Goal: Task Accomplishment & Management: Manage account settings

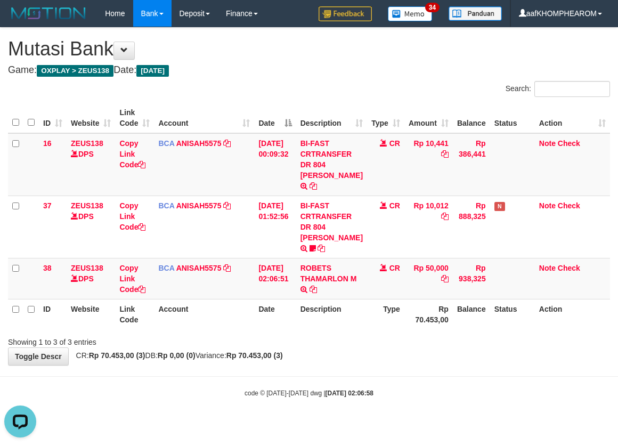
click at [440, 394] on div "code © 2012-2018 dwg | 2025/10/01 02:06:58" at bounding box center [309, 392] width 618 height 11
click at [444, 392] on div "code © 2012-2018 dwg | 2025/10/01 02:06:58" at bounding box center [309, 392] width 618 height 11
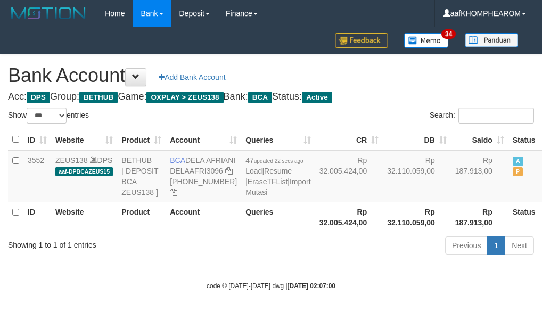
select select "***"
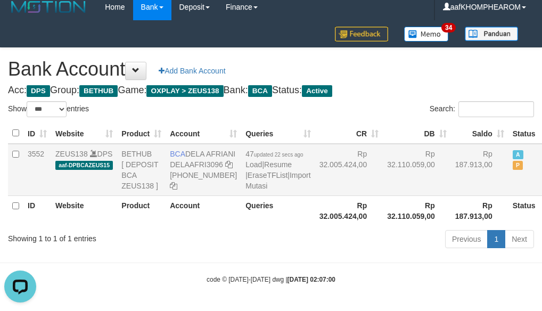
drag, startPoint x: 185, startPoint y: 141, endPoint x: 213, endPoint y: 147, distance: 28.8
click at [213, 147] on td "BCA DELA AFRIANI DELAAFRI3096 869-245-8639" at bounding box center [204, 170] width 76 height 52
copy td "DELA AFRIANI"
click at [401, 59] on h1 "Bank Account Add Bank Account" at bounding box center [271, 69] width 526 height 21
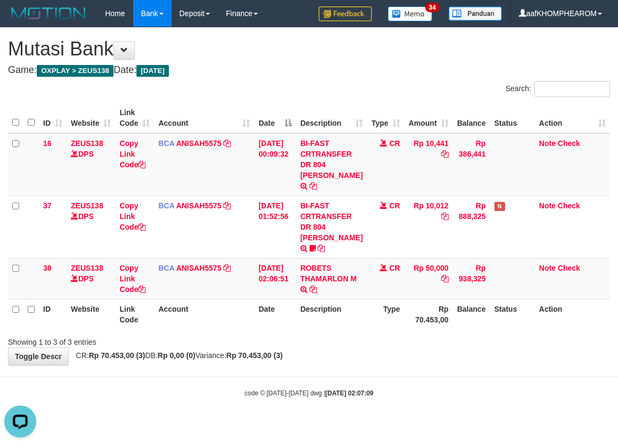
click at [425, 398] on body "Toggle navigation Home Bank Account List Mutasi Bank Search Sync Note Mutasi De…" at bounding box center [309, 212] width 618 height 425
click at [432, 398] on body "Toggle navigation Home Bank Account List Mutasi Bank Search Sync Note Mutasi De…" at bounding box center [309, 212] width 618 height 425
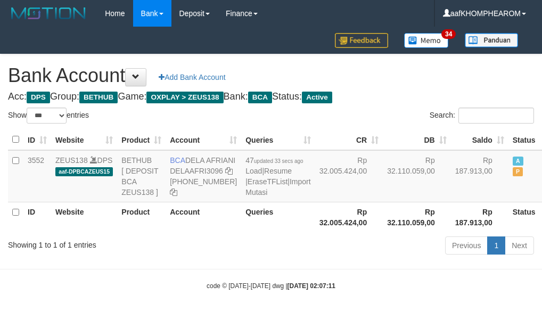
select select "***"
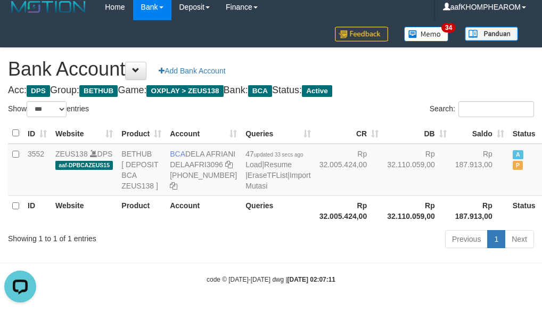
click at [449, 59] on h1 "Bank Account Add Bank Account" at bounding box center [271, 69] width 526 height 21
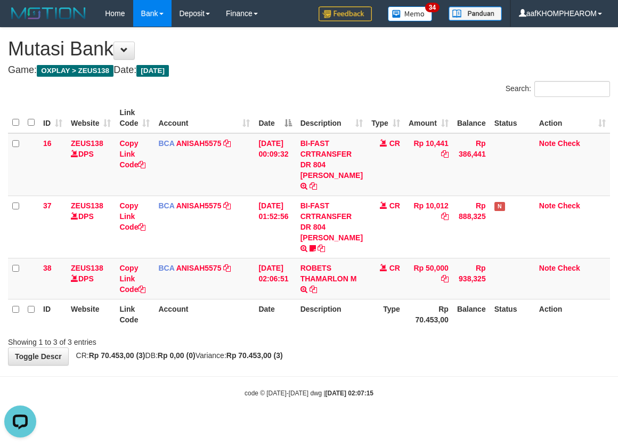
click at [602, 364] on div "**********" at bounding box center [309, 196] width 618 height 337
click at [421, 372] on body "Toggle navigation Home Bank Account List Mutasi Bank Search Sync Note Mutasi De…" at bounding box center [309, 212] width 618 height 425
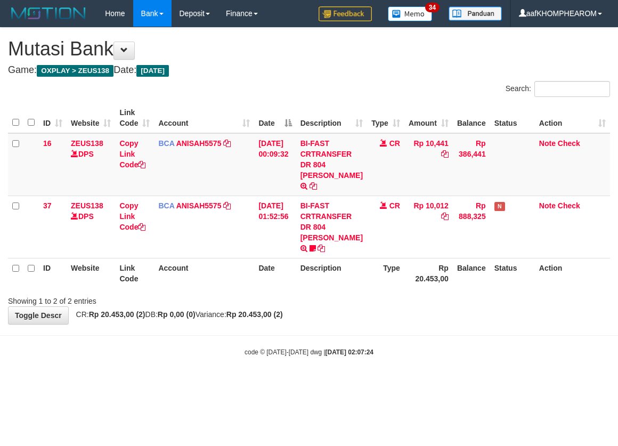
click at [443, 376] on body "Toggle navigation Home Bank Account List Mutasi Bank Search Sync Note Mutasi De…" at bounding box center [309, 192] width 618 height 384
click at [455, 370] on body "Toggle navigation Home Bank Account List Mutasi Bank Search Sync Note Mutasi De…" at bounding box center [309, 192] width 618 height 384
drag, startPoint x: 216, startPoint y: 406, endPoint x: 231, endPoint y: 405, distance: 15.0
click at [218, 384] on html "Toggle navigation Home Bank Account List Mutasi Bank Search Sync Note Mutasi De…" at bounding box center [309, 192] width 618 height 384
click at [449, 373] on body "Toggle navigation Home Bank Account List Mutasi Bank Search Sync Note Mutasi De…" at bounding box center [309, 192] width 618 height 384
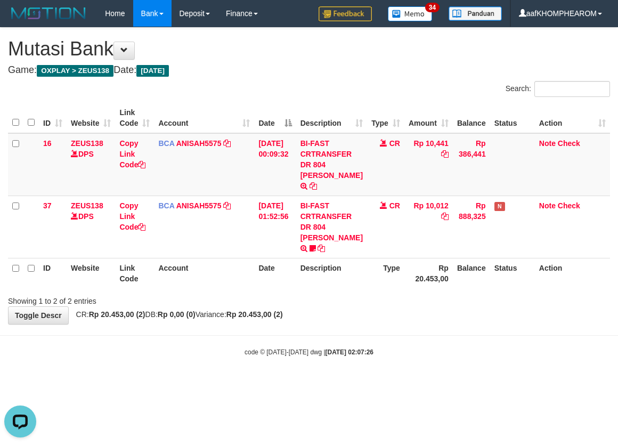
click at [420, 375] on body "Toggle navigation Home Bank Account List Mutasi Bank Search Sync Note Mutasi De…" at bounding box center [309, 192] width 618 height 384
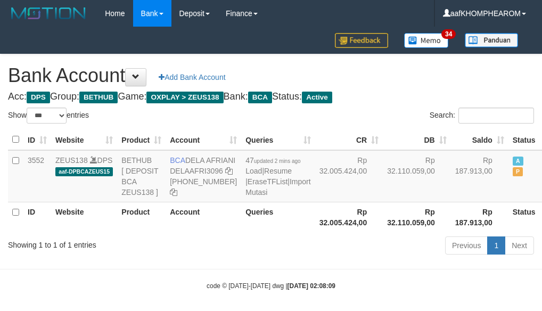
select select "***"
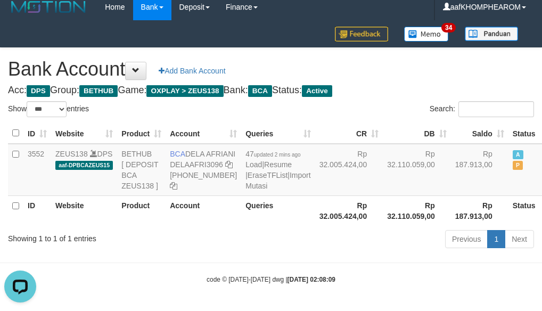
click at [448, 65] on h1 "Bank Account Add Bank Account" at bounding box center [271, 69] width 526 height 21
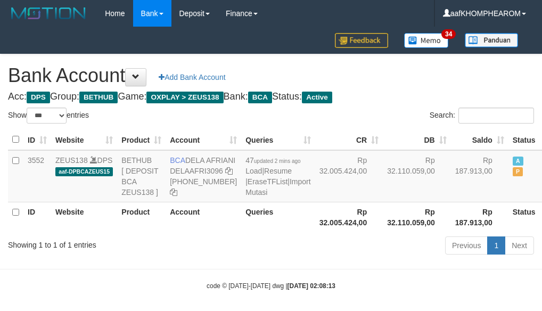
select select "***"
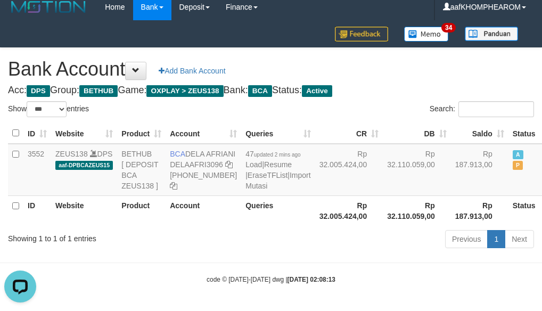
drag, startPoint x: 411, startPoint y: 69, endPoint x: 403, endPoint y: 67, distance: 8.3
click at [403, 67] on div "Bank Account Add Bank Account Acc: DPS Group: BETHUB Game: OXPLAY > ZEUS138 Ban…" at bounding box center [271, 150] width 542 height 204
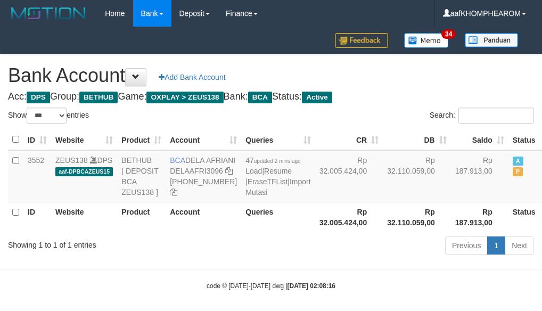
select select "***"
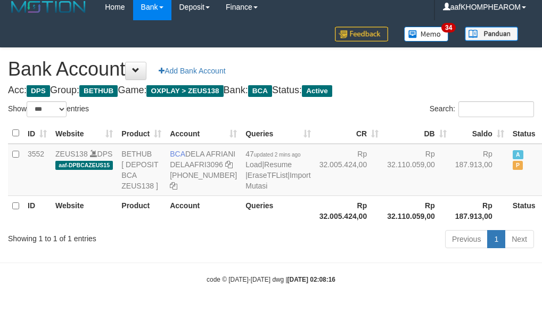
click at [429, 61] on h1 "Bank Account Add Bank Account" at bounding box center [271, 69] width 526 height 21
click at [428, 85] on h4 "Acc: DPS Group: BETHUB Game: OXPLAY > ZEUS138 Bank: BCA Status: Active" at bounding box center [271, 90] width 526 height 11
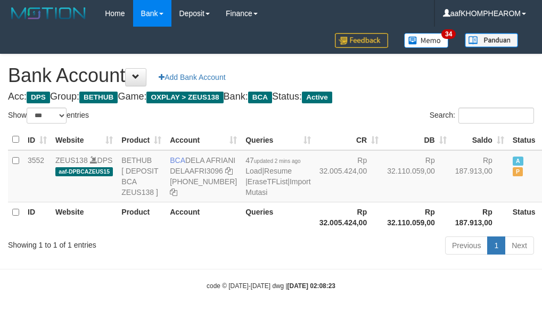
select select "***"
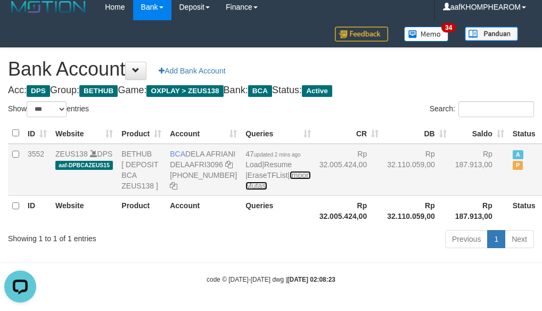
click at [247, 190] on link "Import Mutasi" at bounding box center [278, 180] width 65 height 19
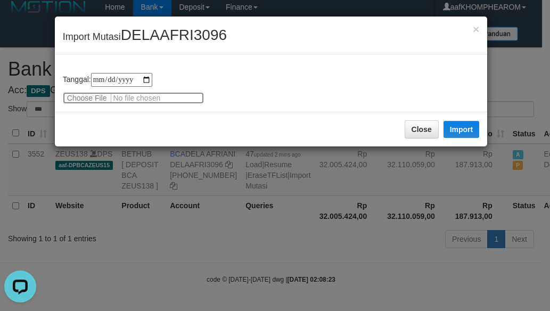
click at [103, 101] on input "file" at bounding box center [133, 98] width 141 height 12
type input "**********"
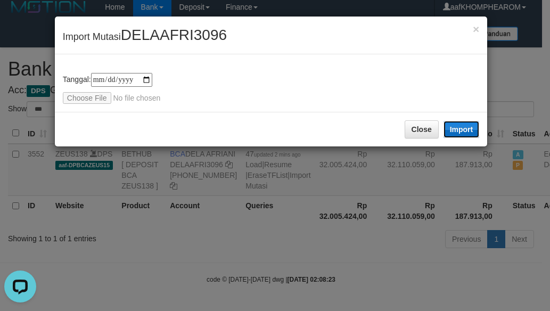
click at [468, 127] on button "Import" at bounding box center [462, 129] width 36 height 17
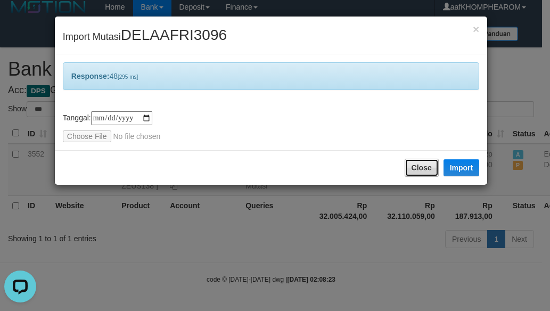
click at [424, 169] on button "Close" at bounding box center [422, 168] width 34 height 18
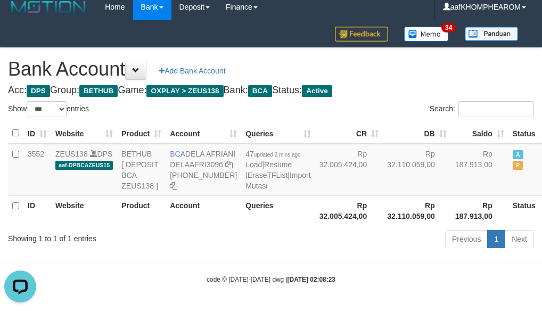
click at [434, 85] on h4 "Acc: DPS Group: BETHUB Game: OXPLAY > ZEUS138 Bank: BCA Status: Active" at bounding box center [271, 90] width 526 height 11
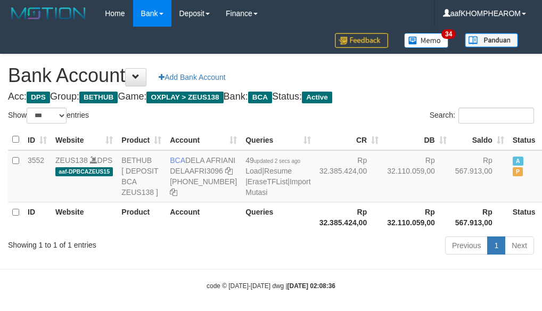
select select "***"
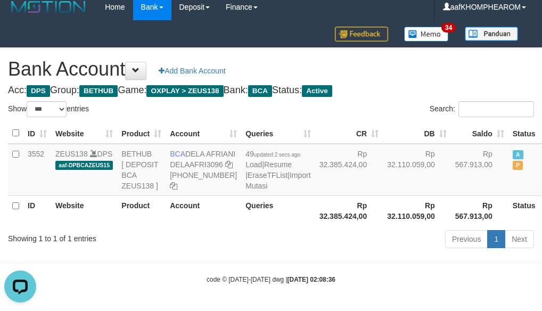
click at [438, 65] on h1 "Bank Account Add Bank Account" at bounding box center [271, 69] width 526 height 21
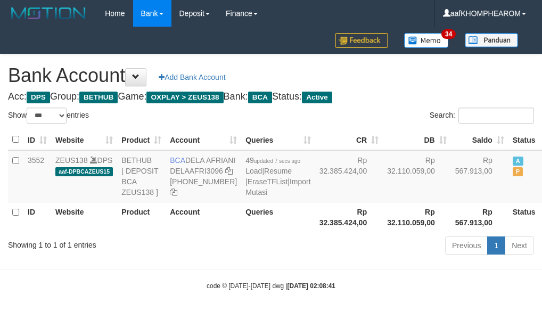
select select "***"
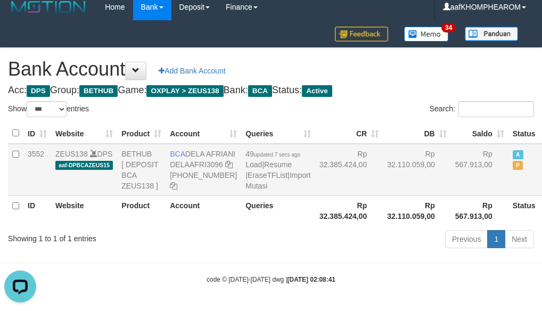
drag, startPoint x: 169, startPoint y: 136, endPoint x: 214, endPoint y: 150, distance: 46.9
click at [214, 150] on td "BCA DELA AFRIANI DELAAFRI3096 869-245-8639" at bounding box center [204, 170] width 76 height 52
copy td "BCA DELA AFRIANI"
click at [402, 59] on h1 "Bank Account Add Bank Account" at bounding box center [271, 69] width 526 height 21
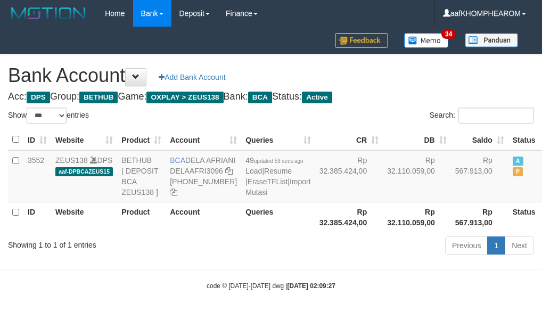
select select "***"
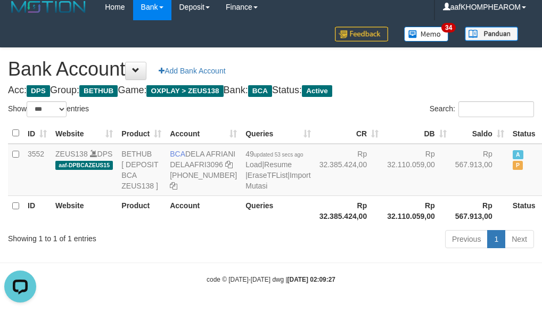
click at [457, 67] on div "Bank Account Add Bank Account Acc: DPS Group: BETHUB Game: OXPLAY > ZEUS138 Ban…" at bounding box center [271, 150] width 542 height 204
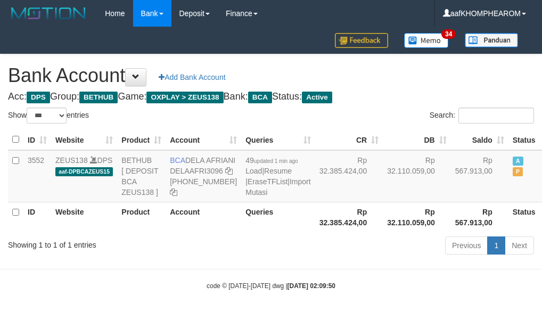
select select "***"
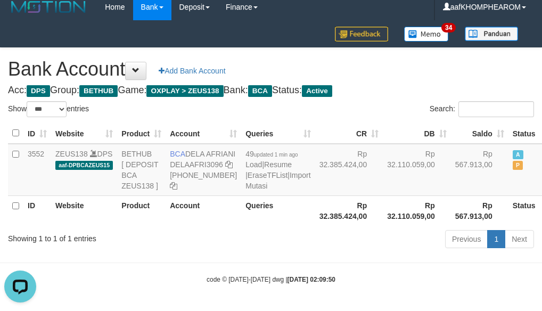
click at [429, 66] on h1 "Bank Account Add Bank Account" at bounding box center [271, 69] width 526 height 21
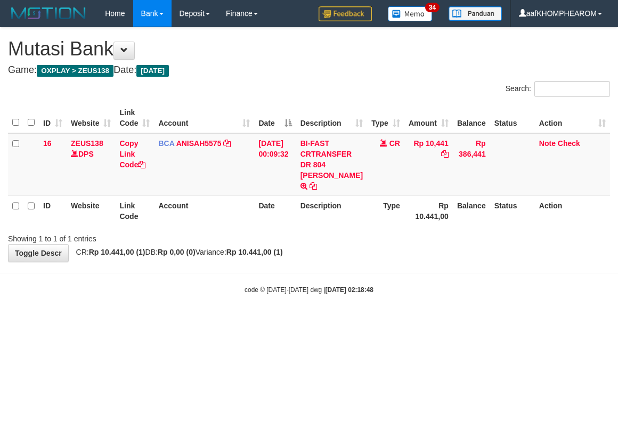
click at [430, 321] on html "Toggle navigation Home Bank Account List Mutasi Bank Search Sync Note Mutasi De…" at bounding box center [309, 160] width 618 height 321
click at [409, 321] on html "Toggle navigation Home Bank Account List Mutasi Bank Search Sync Note Mutasi De…" at bounding box center [309, 160] width 618 height 321
click at [420, 321] on html "Toggle navigation Home Bank Account List Mutasi Bank Search Sync Note Mutasi De…" at bounding box center [309, 160] width 618 height 321
drag, startPoint x: 424, startPoint y: 320, endPoint x: 430, endPoint y: 323, distance: 6.7
click at [429, 321] on html "Toggle navigation Home Bank Account List Mutasi Bank Search Sync Note Mutasi De…" at bounding box center [309, 160] width 618 height 321
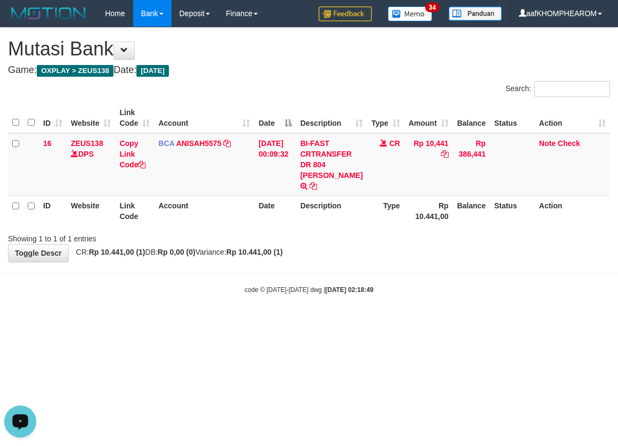
click at [439, 321] on html "Toggle navigation Home Bank Account List Mutasi Bank Search Sync Note Mutasi De…" at bounding box center [309, 160] width 618 height 321
click at [445, 321] on html "Toggle navigation Home Bank Account List Mutasi Bank Search Sync Note Mutasi De…" at bounding box center [309, 160] width 618 height 321
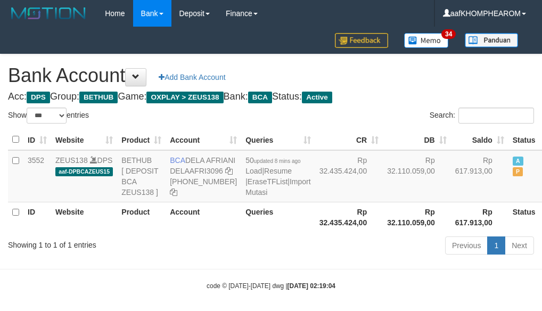
select select "***"
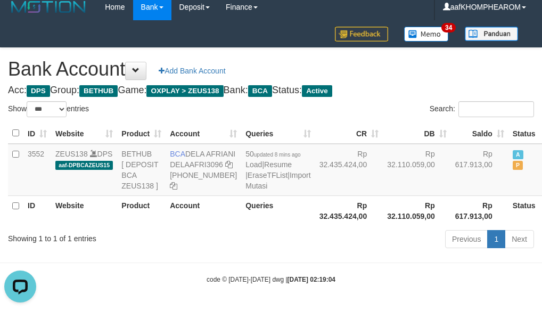
click at [422, 62] on h1 "Bank Account Add Bank Account" at bounding box center [271, 69] width 526 height 21
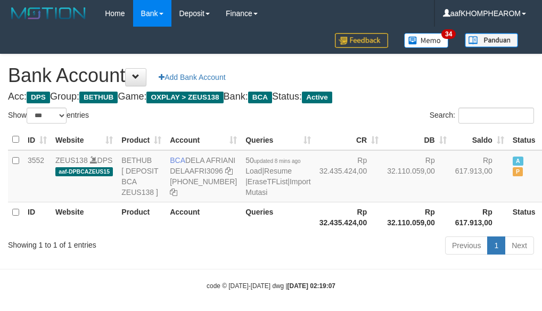
select select "***"
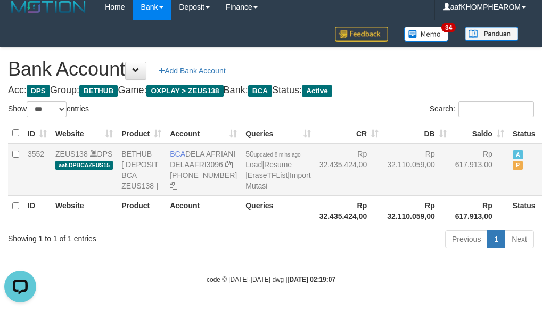
drag, startPoint x: 185, startPoint y: 140, endPoint x: 208, endPoint y: 146, distance: 23.1
click at [208, 146] on td "BCA DELA AFRIANI DELAAFRI3096 869-245-8639" at bounding box center [204, 170] width 76 height 52
copy td "DELA AFRIANI"
click at [461, 85] on h4 "Acc: DPS Group: BETHUB Game: OXPLAY > ZEUS138 Bank: BCA Status: Active" at bounding box center [271, 90] width 526 height 11
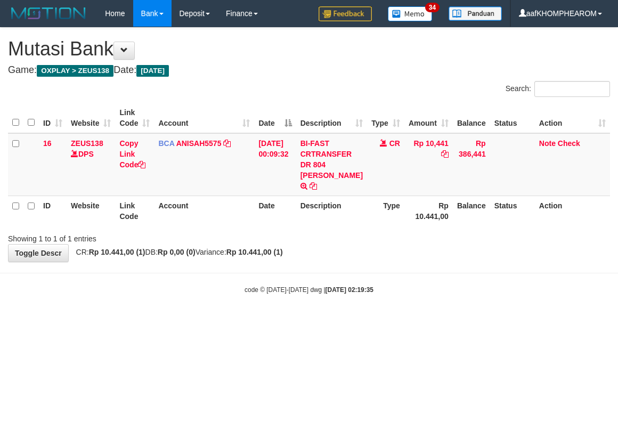
click at [434, 321] on html "Toggle navigation Home Bank Account List Mutasi Bank Search Sync Note Mutasi De…" at bounding box center [309, 160] width 618 height 321
click at [382, 321] on html "Toggle navigation Home Bank Account List Mutasi Bank Search Sync Note Mutasi De…" at bounding box center [309, 160] width 618 height 321
click at [413, 321] on html "Toggle navigation Home Bank Account List Mutasi Bank Search Sync Note Mutasi De…" at bounding box center [309, 160] width 618 height 321
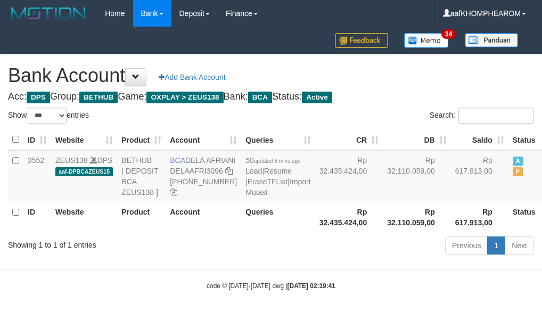
select select "***"
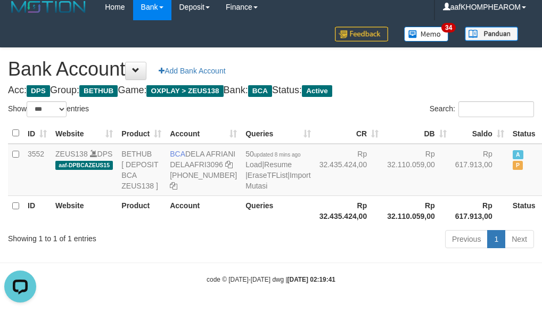
click at [439, 68] on div "Bank Account Add Bank Account Acc: DPS Group: BETHUB Game: OXPLAY > ZEUS138 Ban…" at bounding box center [271, 150] width 542 height 204
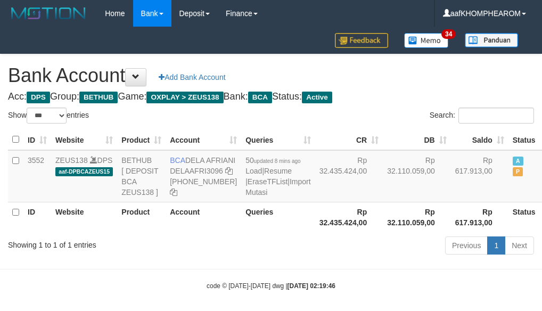
select select "***"
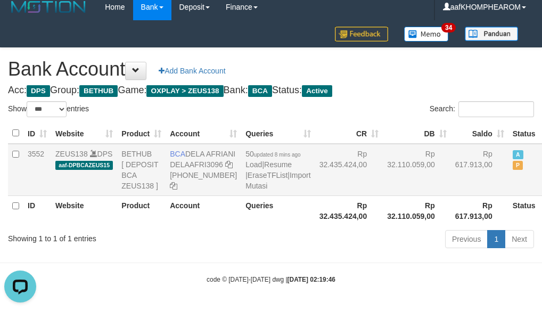
drag, startPoint x: 184, startPoint y: 140, endPoint x: 212, endPoint y: 150, distance: 29.7
click at [212, 150] on td "BCA DELA AFRIANI DELAAFRI3096 [PHONE_NUMBER]" at bounding box center [204, 170] width 76 height 52
copy td "DELA AFRIANI"
click at [462, 61] on h1 "Bank Account Add Bank Account" at bounding box center [271, 69] width 526 height 21
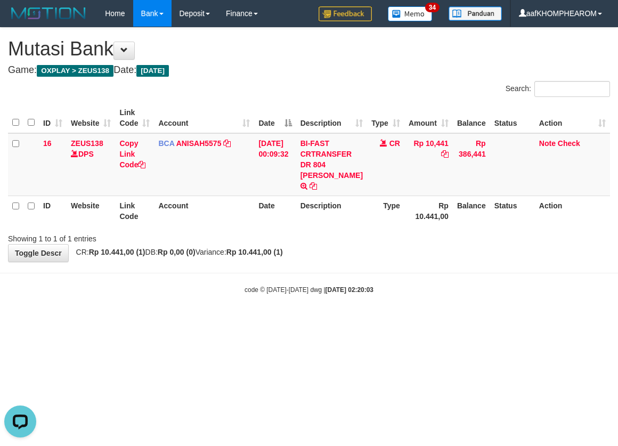
click at [414, 321] on html "Toggle navigation Home Bank Account List Mutasi Bank Search Sync Note Mutasi De…" at bounding box center [309, 160] width 618 height 321
click at [387, 321] on html "Toggle navigation Home Bank Account List Mutasi Bank Search Sync Note Mutasi De…" at bounding box center [309, 160] width 618 height 321
click at [384, 321] on html "Toggle navigation Home Bank Account List Mutasi Bank Search Sync Note Mutasi De…" at bounding box center [309, 160] width 618 height 321
drag, startPoint x: 385, startPoint y: 363, endPoint x: 383, endPoint y: 370, distance: 6.7
click at [383, 321] on html "Toggle navigation Home Bank Account List Mutasi Bank Search Sync Note Mutasi De…" at bounding box center [309, 160] width 618 height 321
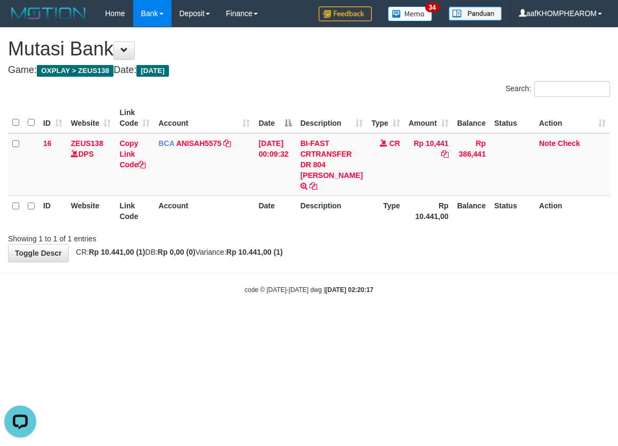
drag, startPoint x: 413, startPoint y: 335, endPoint x: 414, endPoint y: 344, distance: 8.6
click at [411, 321] on html "Toggle navigation Home Bank Account List Mutasi Bank Search Sync Note Mutasi De…" at bounding box center [309, 160] width 618 height 321
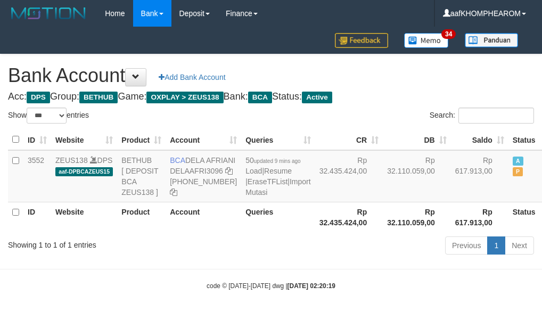
select select "***"
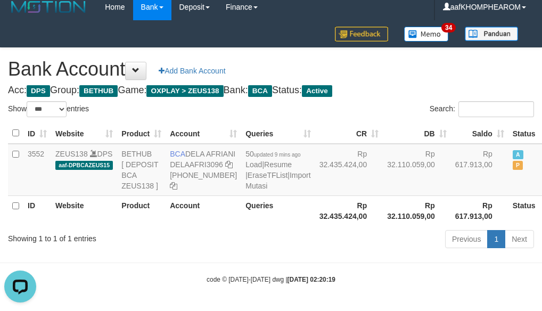
click at [419, 59] on h1 "Bank Account Add Bank Account" at bounding box center [271, 69] width 526 height 21
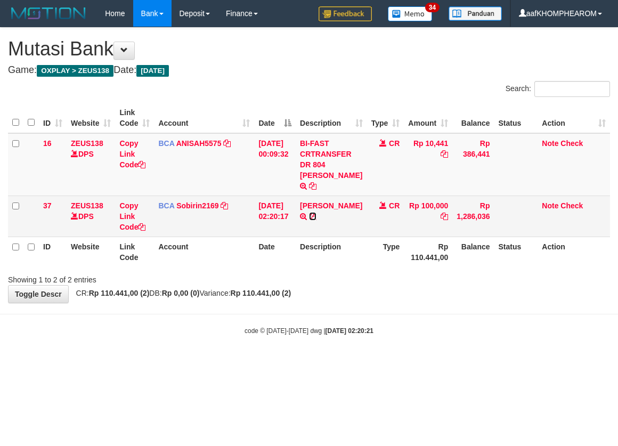
drag, startPoint x: 346, startPoint y: 206, endPoint x: 356, endPoint y: 207, distance: 10.1
click at [317, 213] on icon at bounding box center [312, 216] width 7 height 7
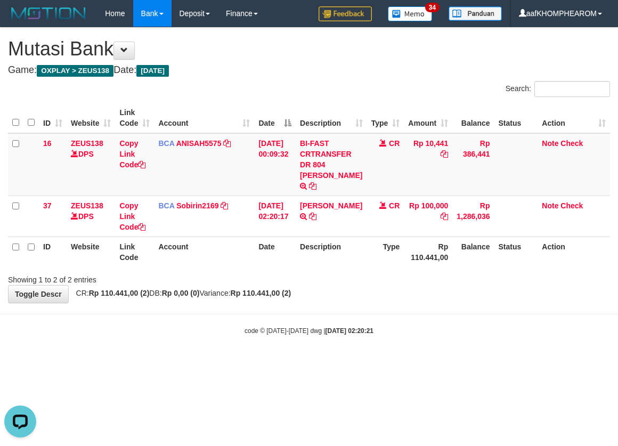
click at [441, 362] on html "Toggle navigation Home Bank Account List Mutasi Bank Search Sync Note Mutasi De…" at bounding box center [309, 181] width 618 height 362
click at [436, 362] on html "Toggle navigation Home Bank Account List Mutasi Bank Search Sync Note Mutasi De…" at bounding box center [309, 181] width 618 height 362
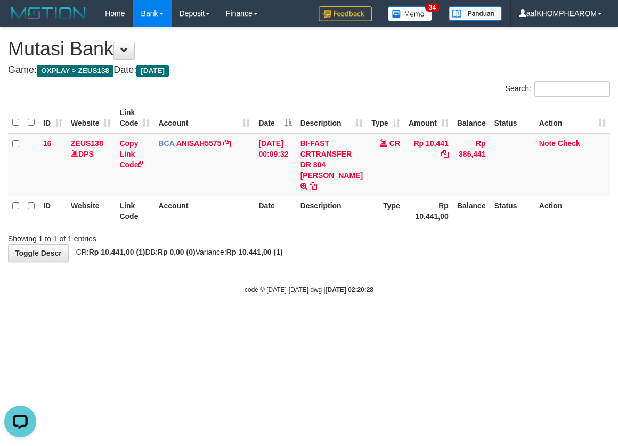
click at [444, 321] on html "Toggle navigation Home Bank Account List Mutasi Bank Search Sync Note Mutasi De…" at bounding box center [309, 160] width 618 height 321
click at [452, 321] on html "Toggle navigation Home Bank Account List Mutasi Bank Search Sync Note Mutasi De…" at bounding box center [309, 160] width 618 height 321
click at [458, 321] on html "Toggle navigation Home Bank Account List Mutasi Bank Search Sync Note Mutasi De…" at bounding box center [309, 160] width 618 height 321
click at [467, 321] on html "Toggle navigation Home Bank Account List Mutasi Bank Search Sync Note Mutasi De…" at bounding box center [309, 160] width 618 height 321
click at [450, 321] on html "Toggle navigation Home Bank Account List Mutasi Bank Search Sync Note Mutasi De…" at bounding box center [309, 160] width 618 height 321
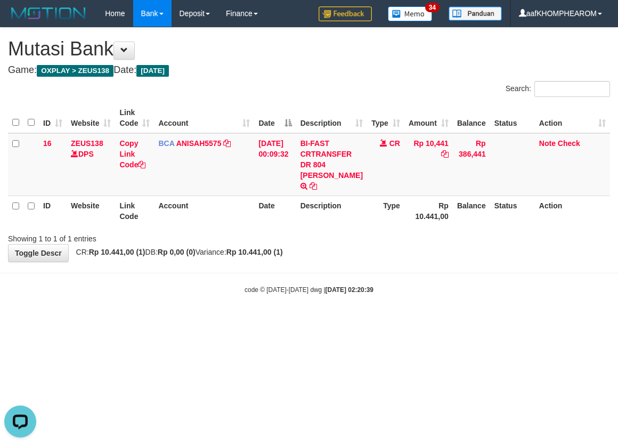
click at [443, 321] on html "Toggle navigation Home Bank Account List Mutasi Bank Search Sync Note Mutasi De…" at bounding box center [309, 160] width 618 height 321
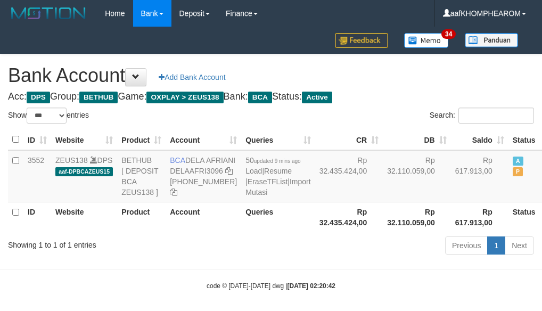
select select "***"
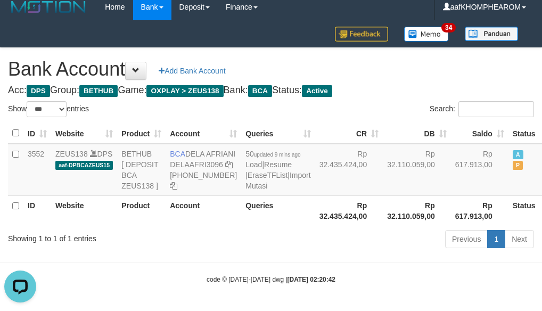
click at [457, 59] on h1 "Bank Account Add Bank Account" at bounding box center [271, 69] width 526 height 21
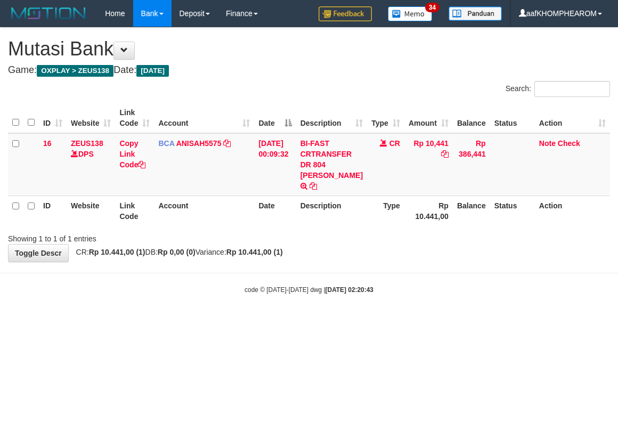
click at [451, 321] on html "Toggle navigation Home Bank Account List Mutasi Bank Search Sync Note Mutasi De…" at bounding box center [309, 160] width 618 height 321
click at [452, 321] on html "Toggle navigation Home Bank Account List Mutasi Bank Search Sync Note Mutasi De…" at bounding box center [309, 160] width 618 height 321
drag, startPoint x: 453, startPoint y: 355, endPoint x: 464, endPoint y: 334, distance: 23.4
click at [457, 321] on html "Toggle navigation Home Bank Account List Mutasi Bank Search Sync Note Mutasi De…" at bounding box center [309, 160] width 618 height 321
click at [452, 321] on html "Toggle navigation Home Bank Account List Mutasi Bank Search Sync Note Mutasi De…" at bounding box center [309, 160] width 618 height 321
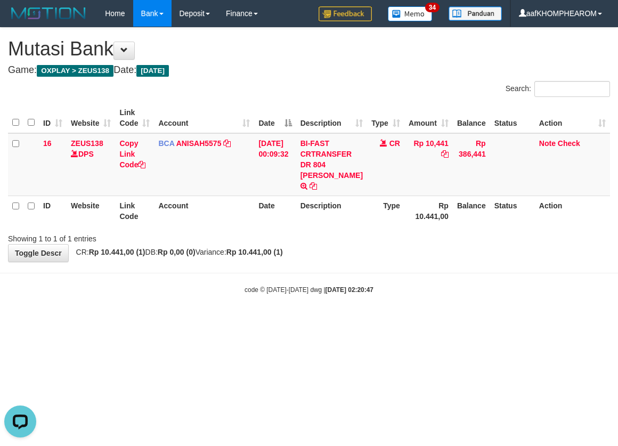
click at [441, 321] on html "Toggle navigation Home Bank Account List Mutasi Bank Search Sync Note Mutasi De…" at bounding box center [309, 160] width 618 height 321
click at [434, 321] on html "Toggle navigation Home Bank Account List Mutasi Bank Search Sync Note Mutasi De…" at bounding box center [309, 160] width 618 height 321
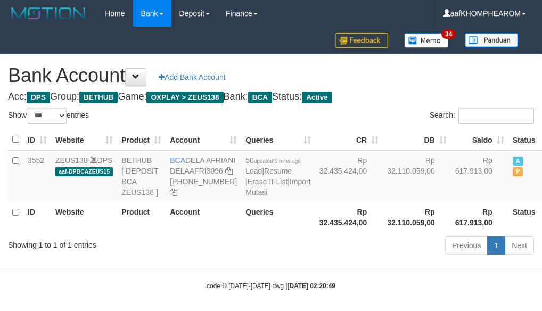
select select "***"
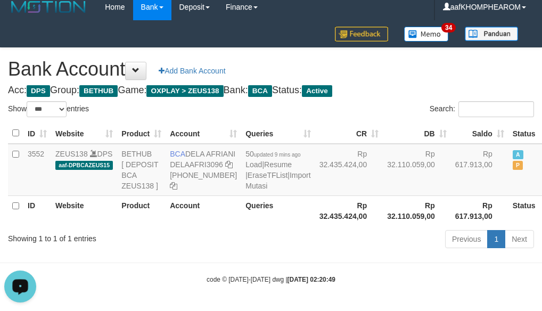
drag, startPoint x: 420, startPoint y: 45, endPoint x: 450, endPoint y: 54, distance: 31.2
click at [420, 59] on h1 "Bank Account Add Bank Account" at bounding box center [271, 69] width 526 height 21
click at [450, 66] on h1 "Bank Account Add Bank Account" at bounding box center [271, 69] width 526 height 21
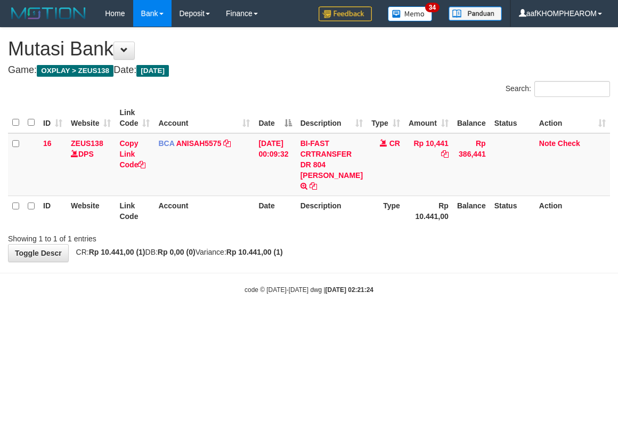
click at [431, 321] on html "Toggle navigation Home Bank Account List Mutasi Bank Search Sync Note Mutasi De…" at bounding box center [309, 160] width 618 height 321
click at [426, 321] on html "Toggle navigation Home Bank Account List Mutasi Bank Search Sync Note Mutasi De…" at bounding box center [309, 160] width 618 height 321
click at [456, 321] on html "Toggle navigation Home Bank Account List Mutasi Bank Search Sync Note Mutasi De…" at bounding box center [309, 160] width 618 height 321
click at [445, 321] on html "Toggle navigation Home Bank Account List Mutasi Bank Search Sync Note Mutasi De…" at bounding box center [309, 160] width 618 height 321
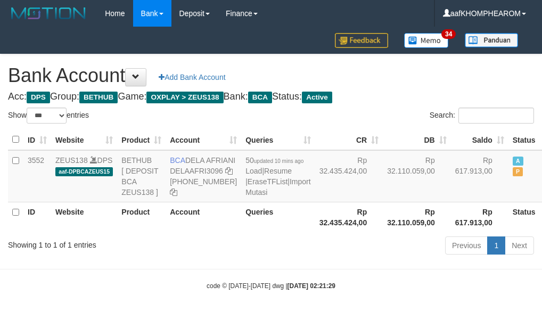
select select "***"
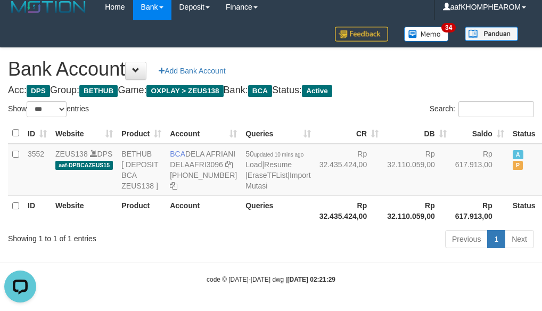
click at [467, 59] on h1 "Bank Account Add Bank Account" at bounding box center [271, 69] width 526 height 21
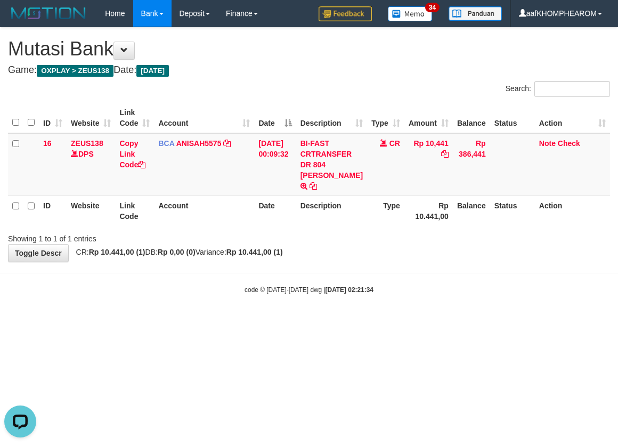
click at [382, 321] on html "Toggle navigation Home Bank Account List Mutasi Bank Search Sync Note Mutasi De…" at bounding box center [309, 160] width 618 height 321
click at [423, 303] on body "Toggle navigation Home Bank Account List Mutasi Bank Search Sync Note Mutasi De…" at bounding box center [309, 160] width 618 height 321
click at [423, 304] on body "Toggle navigation Home Bank Account List Mutasi Bank Search Sync Note Mutasi De…" at bounding box center [309, 160] width 618 height 321
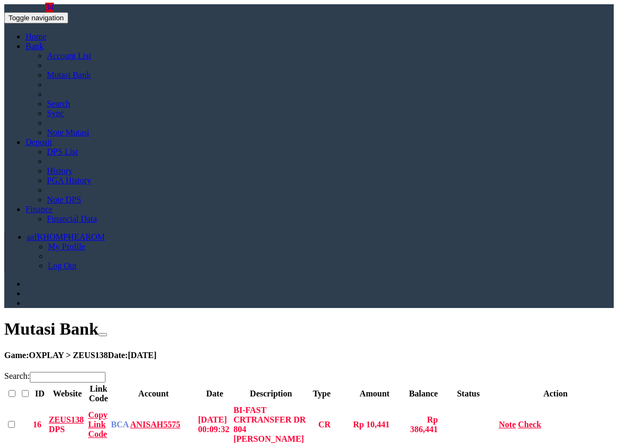
click at [438, 358] on html "Toggle navigation Home Bank Account List Mutasi Bank Search Sync Note Mutasi De…" at bounding box center [309, 319] width 618 height 639
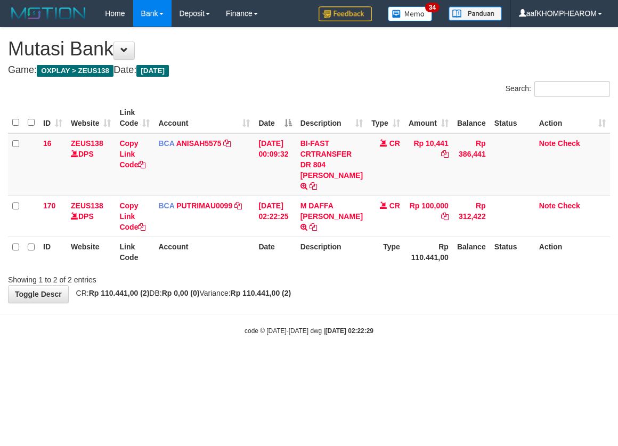
click at [429, 362] on html "Toggle navigation Home Bank Account List Mutasi Bank Search Sync Note Mutasi De…" at bounding box center [309, 181] width 618 height 362
click at [424, 359] on html "Toggle navigation Home Bank Account List Mutasi Bank Search Sync Note Mutasi De…" at bounding box center [309, 181] width 618 height 362
click at [466, 362] on html "Toggle navigation Home Bank Account List Mutasi Bank Search Sync Note Mutasi De…" at bounding box center [309, 181] width 618 height 362
click at [467, 362] on html "Toggle navigation Home Bank Account List Mutasi Bank Search Sync Note Mutasi De…" at bounding box center [309, 181] width 618 height 362
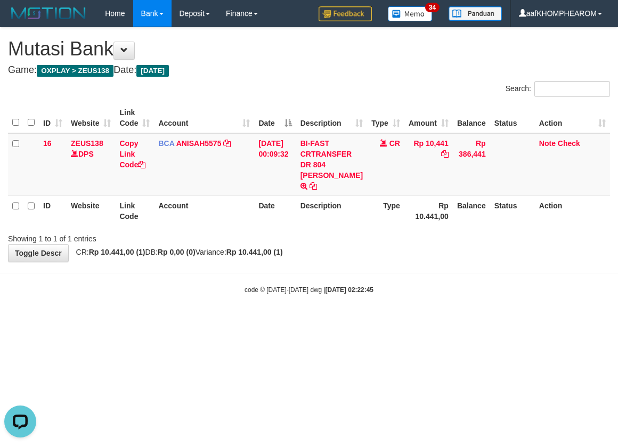
click at [414, 321] on html "Toggle navigation Home Bank Account List Mutasi Bank Search Sync Note Mutasi De…" at bounding box center [309, 160] width 618 height 321
click at [413, 321] on html "Toggle navigation Home Bank Account List Mutasi Bank Search Sync Note Mutasi De…" at bounding box center [309, 160] width 618 height 321
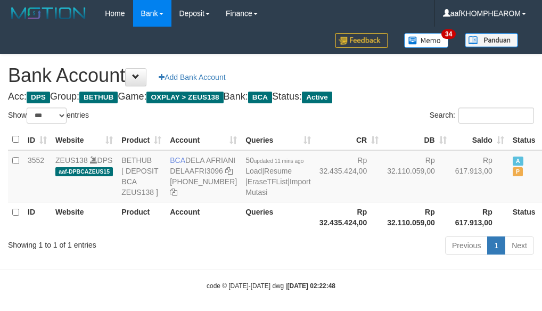
select select "***"
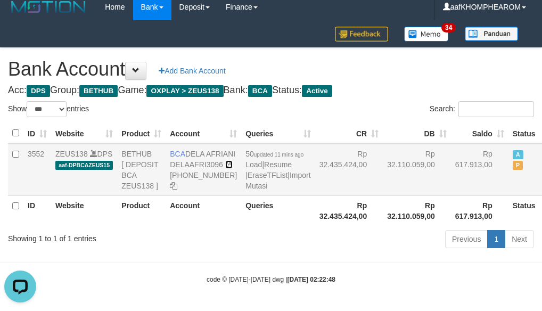
click at [225, 168] on icon at bounding box center [228, 164] width 7 height 7
click at [421, 85] on h4 "Acc: DPS Group: BETHUB Game: OXPLAY > ZEUS138 Bank: BCA Status: Active" at bounding box center [271, 90] width 526 height 11
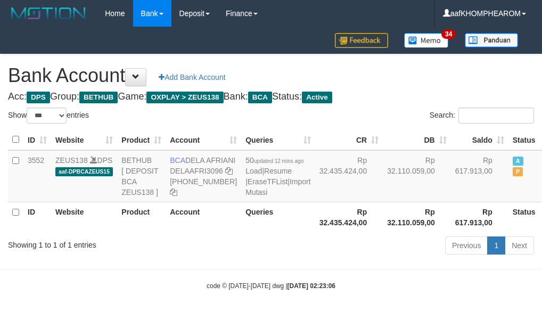
select select "***"
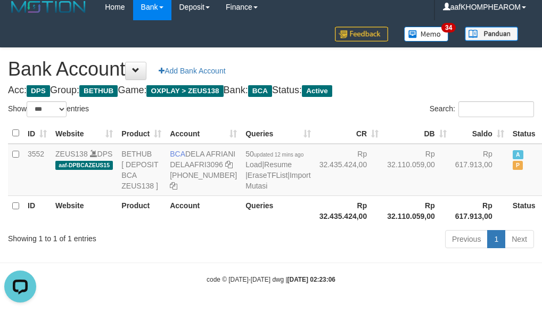
click at [416, 85] on h4 "Acc: DPS Group: BETHUB Game: OXPLAY > ZEUS138 Bank: BCA Status: Active" at bounding box center [271, 90] width 526 height 11
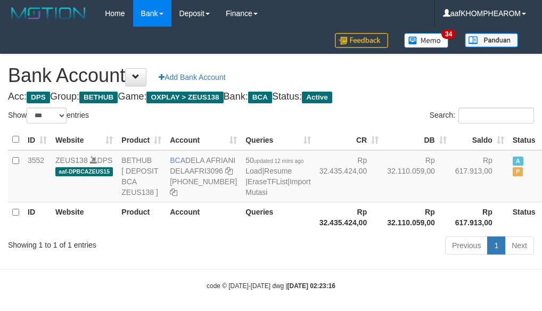
select select "***"
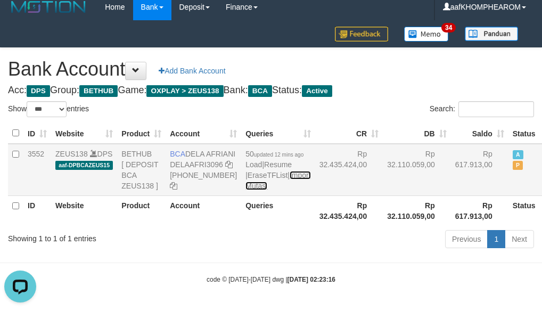
click at [251, 190] on link "Import Mutasi" at bounding box center [278, 180] width 65 height 19
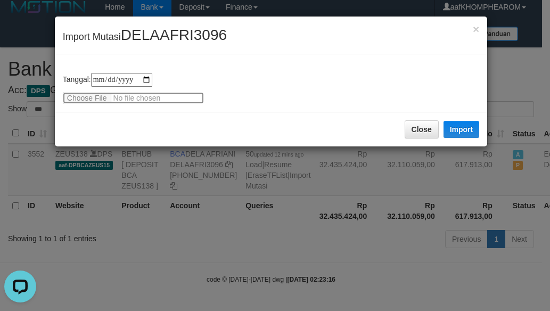
click at [79, 102] on input "file" at bounding box center [133, 98] width 141 height 12
type input "**********"
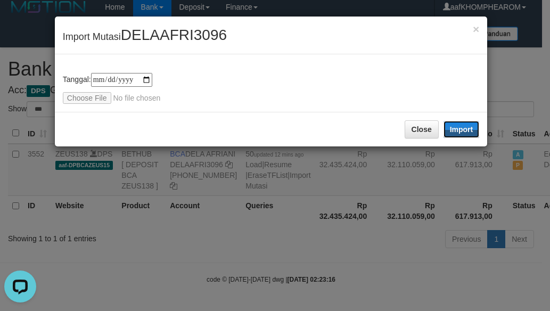
drag, startPoint x: 460, startPoint y: 128, endPoint x: 419, endPoint y: 102, distance: 48.2
click at [460, 128] on button "Import" at bounding box center [462, 129] width 36 height 17
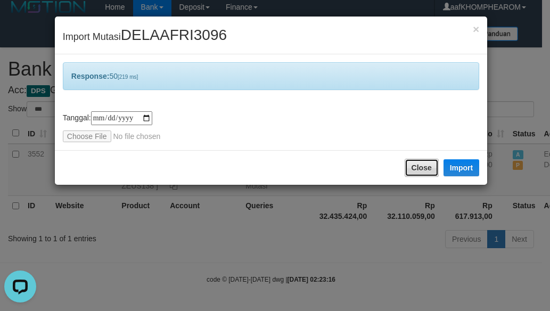
click at [413, 166] on button "Close" at bounding box center [422, 168] width 34 height 18
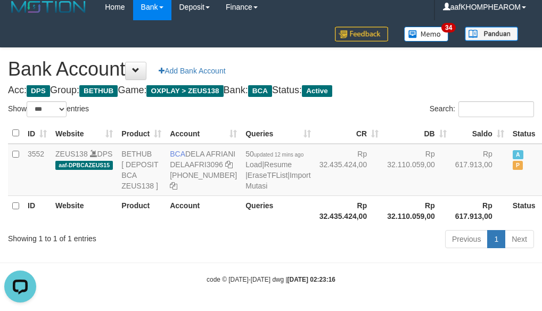
click at [398, 85] on h4 "Acc: DPS Group: BETHUB Game: OXPLAY > ZEUS138 Bank: BCA Status: Active" at bounding box center [271, 90] width 526 height 11
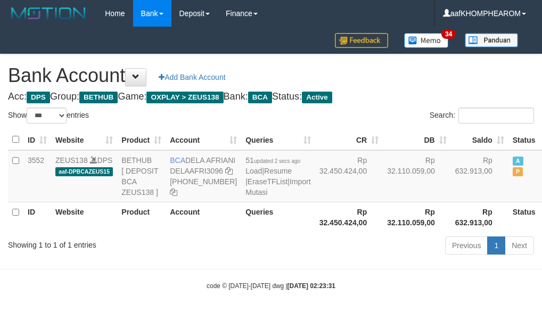
select select "***"
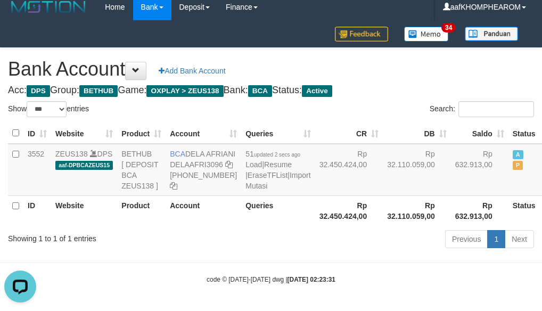
click at [433, 85] on h4 "Acc: DPS Group: BETHUB Game: OXPLAY > ZEUS138 Bank: BCA Status: Active" at bounding box center [271, 90] width 526 height 11
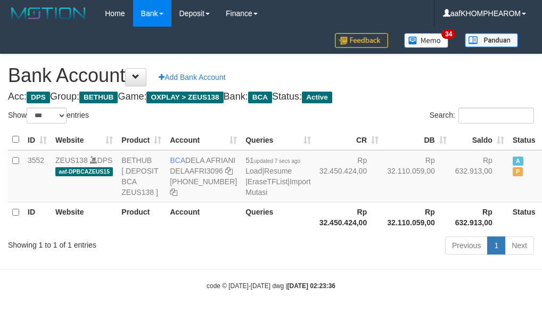
select select "***"
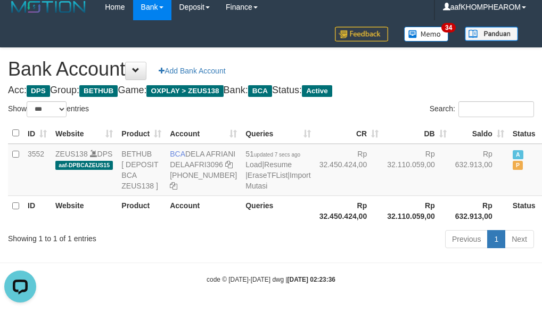
click at [428, 59] on h1 "Bank Account Add Bank Account" at bounding box center [271, 69] width 526 height 21
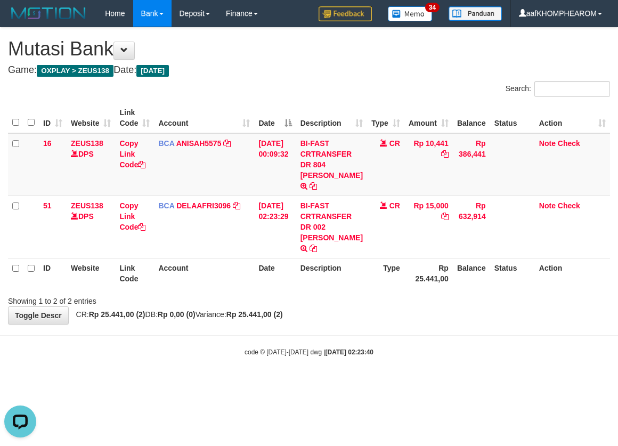
click at [433, 369] on body "Toggle navigation Home Bank Account List Mutasi Bank Search Sync Note Mutasi De…" at bounding box center [309, 192] width 618 height 384
drag, startPoint x: 134, startPoint y: 407, endPoint x: 140, endPoint y: 403, distance: 7.4
click at [134, 384] on html "Toggle navigation Home Bank Account List Mutasi Bank Search Sync Note Mutasi De…" at bounding box center [309, 192] width 618 height 384
drag, startPoint x: 487, startPoint y: 364, endPoint x: 477, endPoint y: 371, distance: 11.8
click at [488, 364] on body "Toggle navigation Home Bank Account List Mutasi Bank Search Sync Note Mutasi De…" at bounding box center [309, 192] width 618 height 384
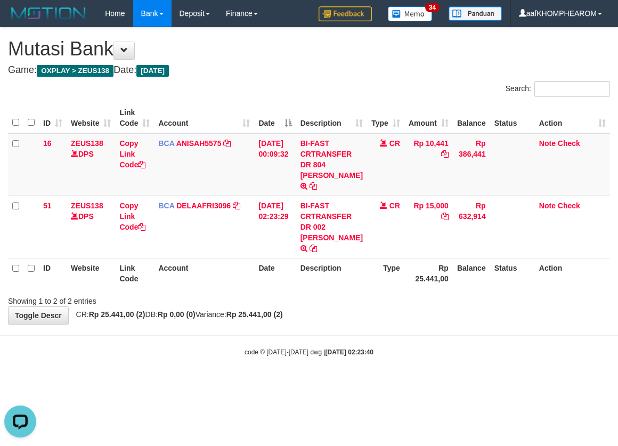
click at [458, 373] on html "Toggle navigation Home Bank Account List Mutasi Bank Search Sync Note Mutasi De…" at bounding box center [309, 192] width 618 height 384
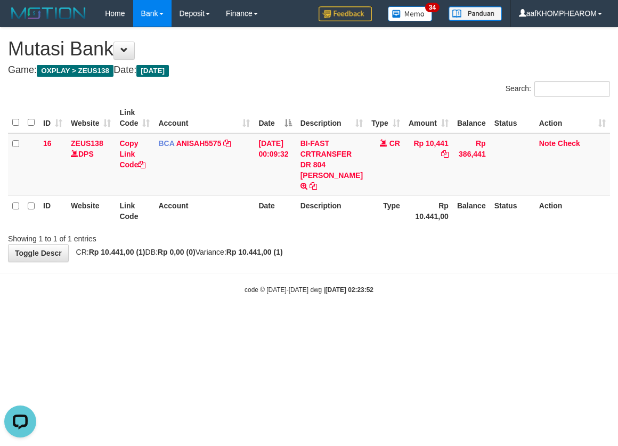
click at [447, 321] on html "Toggle navigation Home Bank Account List Mutasi Bank Search Sync Note Mutasi De…" at bounding box center [309, 160] width 618 height 321
click at [442, 321] on html "Toggle navigation Home Bank Account List Mutasi Bank Search Sync Note Mutasi De…" at bounding box center [309, 160] width 618 height 321
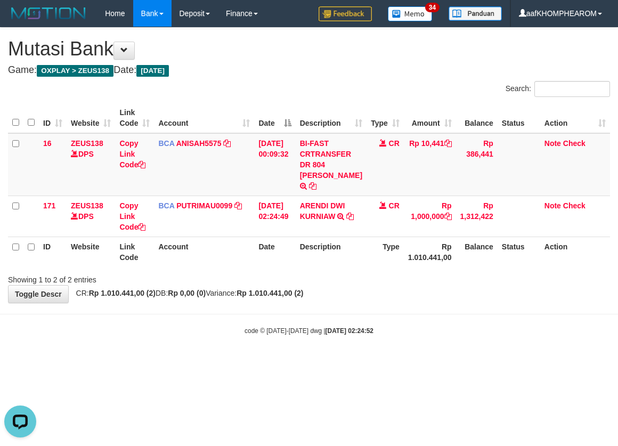
click at [434, 352] on html "Toggle navigation Home Bank Account List Mutasi Bank Search Sync Note Mutasi De…" at bounding box center [309, 181] width 618 height 362
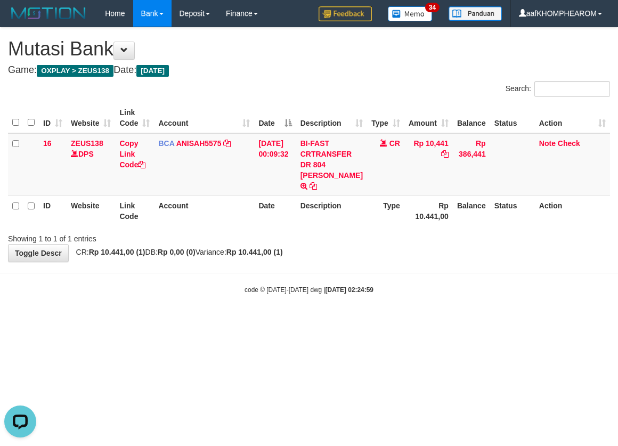
click at [433, 321] on html "Toggle navigation Home Bank Account List Mutasi Bank Search Sync Note Mutasi De…" at bounding box center [309, 160] width 618 height 321
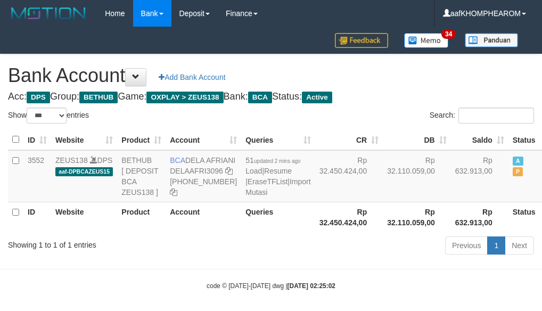
select select "***"
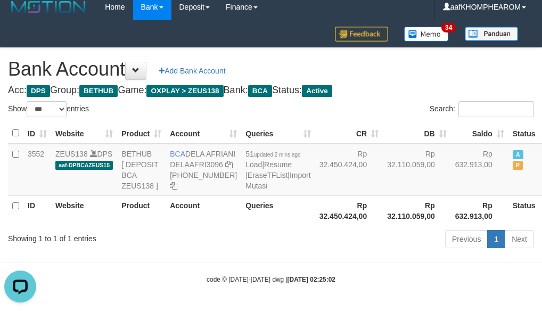
click at [448, 63] on h1 "Bank Account Add Bank Account" at bounding box center [271, 69] width 526 height 21
click at [438, 59] on h1 "Bank Account Add Bank Account" at bounding box center [271, 69] width 526 height 21
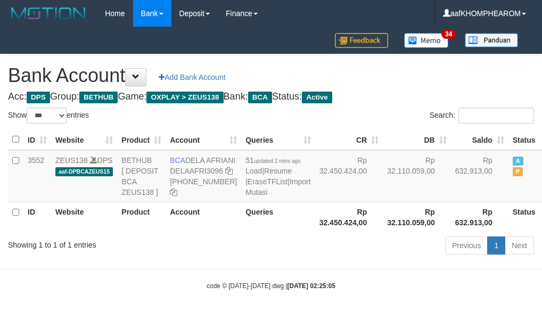
select select "***"
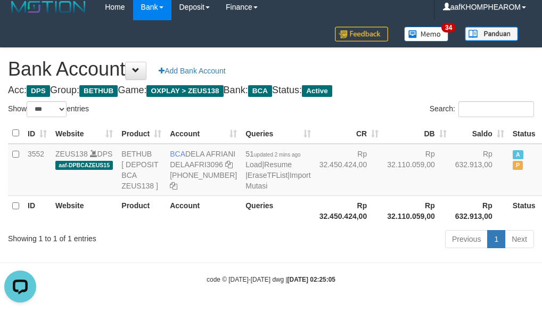
click at [409, 85] on h4 "Acc: DPS Group: BETHUB Game: OXPLAY > ZEUS138 Bank: BCA Status: Active" at bounding box center [271, 90] width 526 height 11
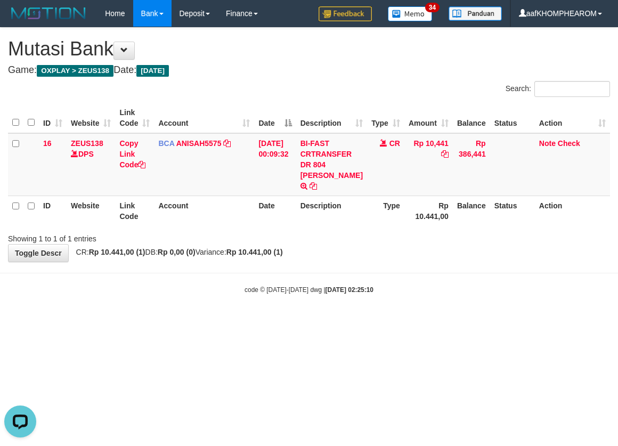
click at [440, 321] on html "Toggle navigation Home Bank Account List Mutasi Bank Search Sync Note Mutasi De…" at bounding box center [309, 160] width 618 height 321
click at [390, 321] on html "Toggle navigation Home Bank Account List Mutasi Bank Search Sync Note Mutasi De…" at bounding box center [309, 160] width 618 height 321
click at [412, 321] on html "Toggle navigation Home Bank Account List Mutasi Bank Search Sync Note Mutasi De…" at bounding box center [309, 160] width 618 height 321
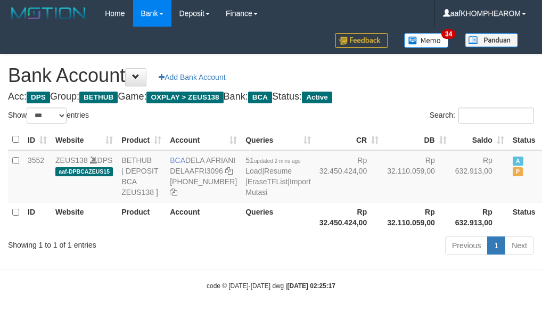
select select "***"
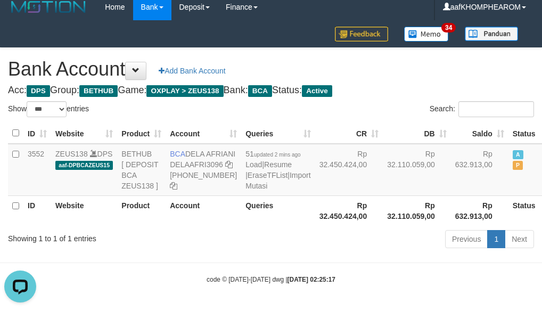
click at [439, 69] on div "Bank Account Add Bank Account Acc: DPS Group: BETHUB Game: OXPLAY > ZEUS138 Ban…" at bounding box center [271, 150] width 542 height 204
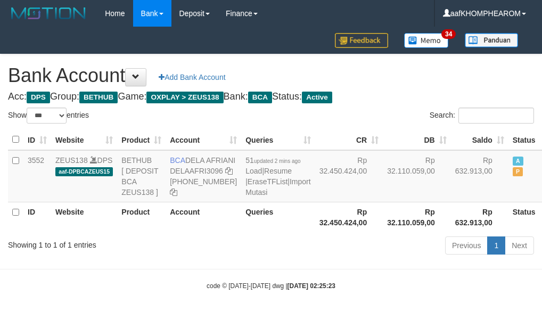
select select "***"
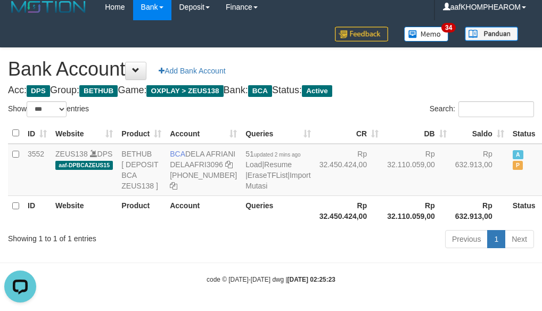
click at [436, 60] on h1 "Bank Account Add Bank Account" at bounding box center [271, 69] width 526 height 21
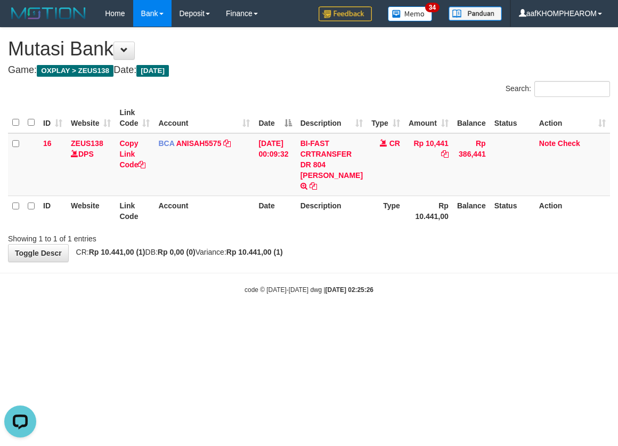
drag, startPoint x: 377, startPoint y: 342, endPoint x: 383, endPoint y: 343, distance: 6.1
click at [381, 321] on html "Toggle navigation Home Bank Account List Mutasi Bank Search Sync Note Mutasi De…" at bounding box center [309, 160] width 618 height 321
click at [393, 321] on html "Toggle navigation Home Bank Account List Mutasi Bank Search Sync Note Mutasi De…" at bounding box center [309, 160] width 618 height 321
click at [466, 321] on html "Toggle navigation Home Bank Account List Mutasi Bank Search Sync Note Mutasi De…" at bounding box center [309, 160] width 618 height 321
click at [461, 321] on html "Toggle navigation Home Bank Account List Mutasi Bank Search Sync Note Mutasi De…" at bounding box center [309, 160] width 618 height 321
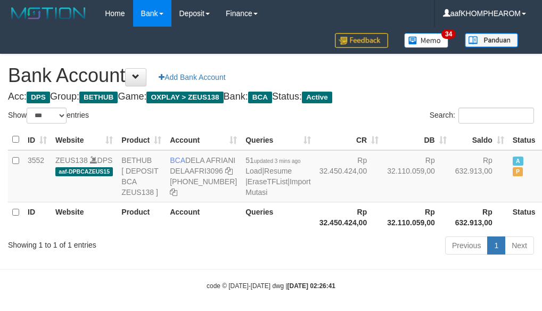
select select "***"
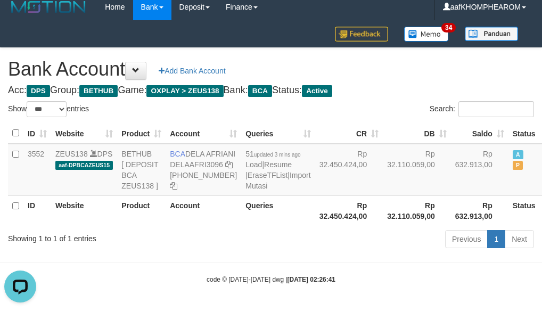
click at [418, 67] on div "Bank Account Add Bank Account Acc: DPS Group: BETHUB Game: OXPLAY > ZEUS138 Ban…" at bounding box center [271, 150] width 542 height 204
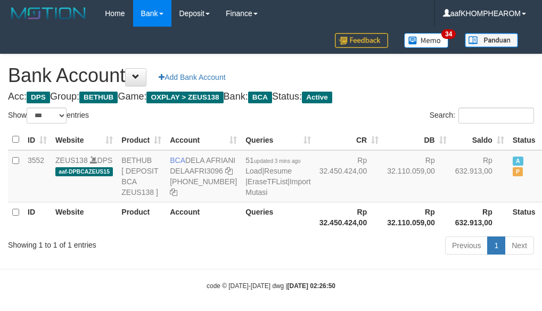
select select "***"
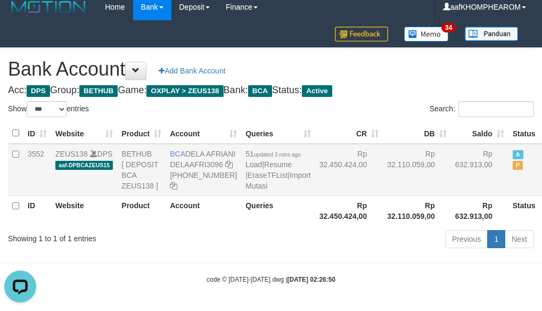
drag, startPoint x: 187, startPoint y: 137, endPoint x: 213, endPoint y: 147, distance: 27.8
click at [213, 147] on td "BCA DELA AFRIANI DELAAFRI3096 869-245-8639" at bounding box center [204, 170] width 76 height 52
copy td "DELA AFRIANI"
click at [441, 69] on div "Bank Account Add Bank Account Acc: DPS Group: BETHUB Game: OXPLAY > ZEUS138 Ban…" at bounding box center [271, 150] width 542 height 204
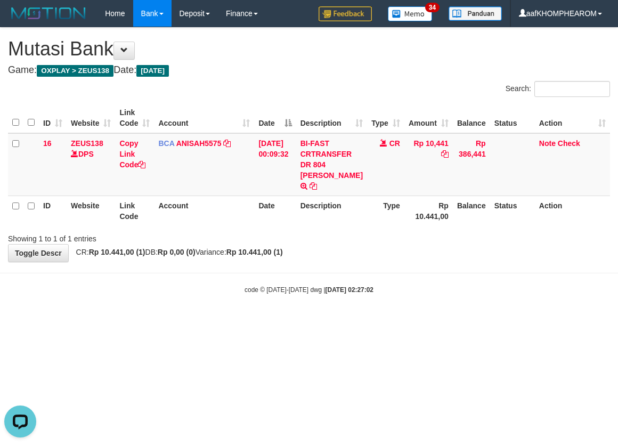
click at [424, 321] on html "Toggle navigation Home Bank Account List Mutasi Bank Search Sync Note Mutasi De…" at bounding box center [309, 160] width 618 height 321
click at [412, 321] on html "Toggle navigation Home Bank Account List Mutasi Bank Search Sync Note Mutasi De…" at bounding box center [309, 160] width 618 height 321
click at [429, 321] on html "Toggle navigation Home Bank Account List Mutasi Bank Search Sync Note Mutasi De…" at bounding box center [309, 160] width 618 height 321
click at [436, 321] on html "Toggle navigation Home Bank Account List Mutasi Bank Search Sync Note Mutasi De…" at bounding box center [309, 160] width 618 height 321
click at [432, 321] on html "Toggle navigation Home Bank Account List Mutasi Bank Search Sync Note Mutasi De…" at bounding box center [309, 160] width 618 height 321
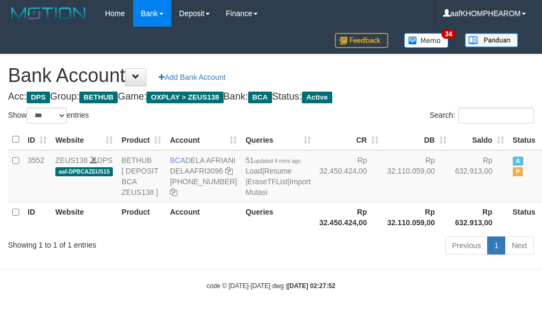
select select "***"
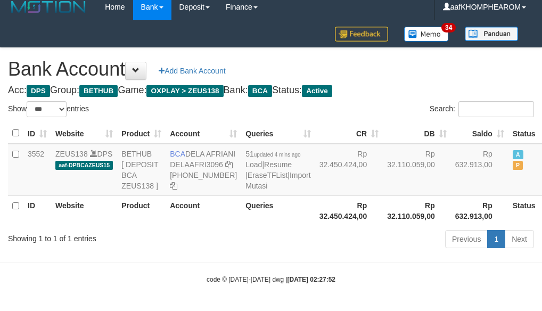
click at [441, 67] on div "Bank Account Add Bank Account Acc: DPS Group: BETHUB Game: OXPLAY > ZEUS138 Ban…" at bounding box center [271, 150] width 542 height 204
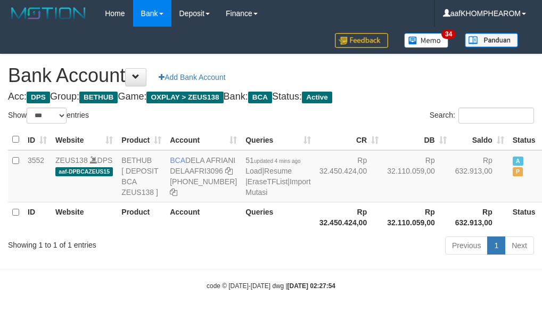
select select "***"
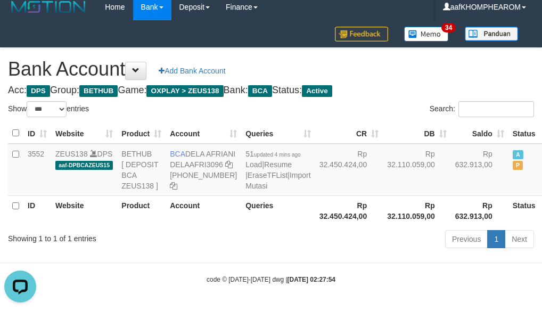
click at [440, 67] on div "Bank Account Add Bank Account Acc: DPS Group: BETHUB Game: OXPLAY > ZEUS138 Ban…" at bounding box center [271, 150] width 542 height 204
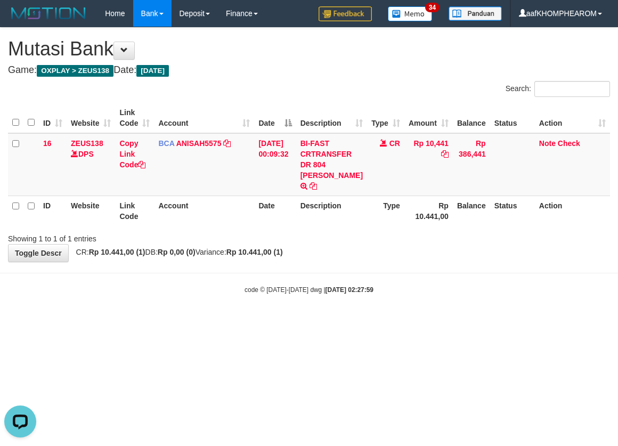
click at [400, 321] on html "Toggle navigation Home Bank Account List Mutasi Bank Search Sync Note Mutasi De…" at bounding box center [309, 160] width 618 height 321
click at [405, 321] on html "Toggle navigation Home Bank Account List Mutasi Bank Search Sync Note Mutasi De…" at bounding box center [309, 160] width 618 height 321
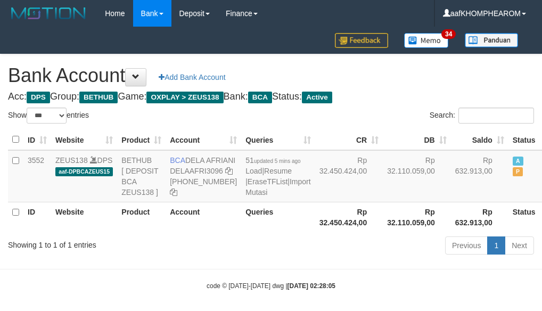
select select "***"
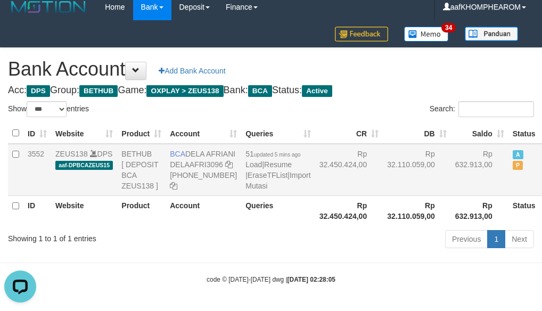
drag, startPoint x: 186, startPoint y: 139, endPoint x: 213, endPoint y: 146, distance: 27.5
click at [213, 146] on td "BCA DELA AFRIANI DELAAFRI3096 [PHONE_NUMBER]" at bounding box center [204, 170] width 76 height 52
copy td "DELA AFRIANI"
click at [432, 62] on h1 "Bank Account Add Bank Account" at bounding box center [271, 69] width 526 height 21
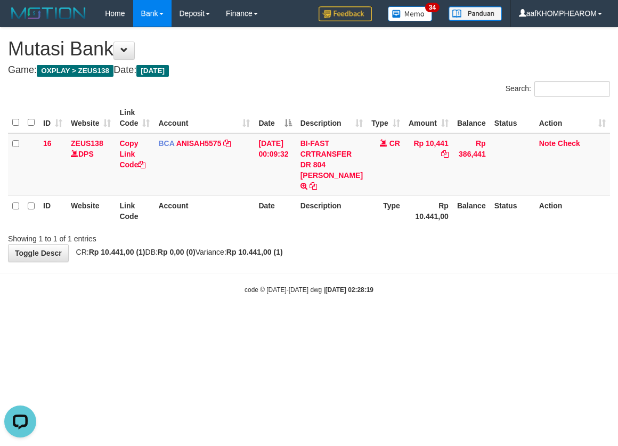
click at [429, 321] on html "Toggle navigation Home Bank Account List Mutasi Bank Search Sync Note Mutasi De…" at bounding box center [309, 160] width 618 height 321
click at [452, 321] on html "Toggle navigation Home Bank Account List Mutasi Bank Search Sync Note Mutasi De…" at bounding box center [309, 160] width 618 height 321
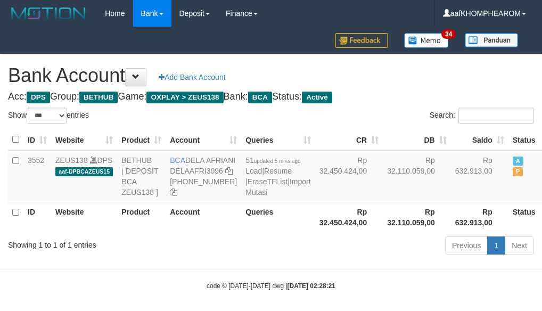
select select "***"
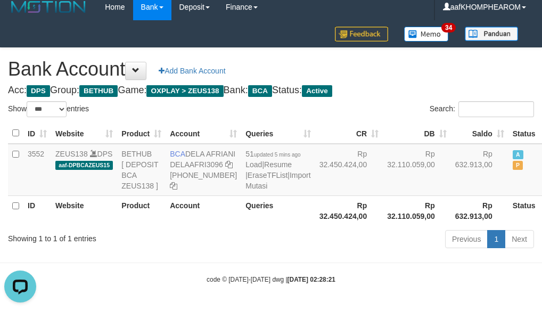
drag, startPoint x: 425, startPoint y: 68, endPoint x: 430, endPoint y: 70, distance: 5.6
click at [430, 70] on div "Bank Account Add Bank Account Acc: DPS Group: BETHUB Game: OXPLAY > ZEUS138 Ban…" at bounding box center [271, 150] width 542 height 204
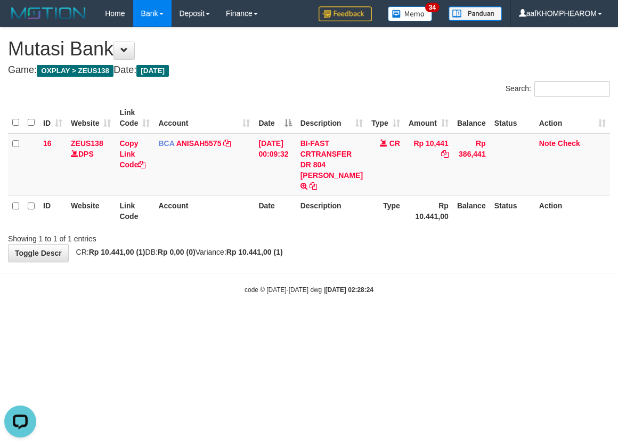
click at [420, 321] on html "Toggle navigation Home Bank Account List Mutasi Bank Search Sync Note Mutasi De…" at bounding box center [309, 160] width 618 height 321
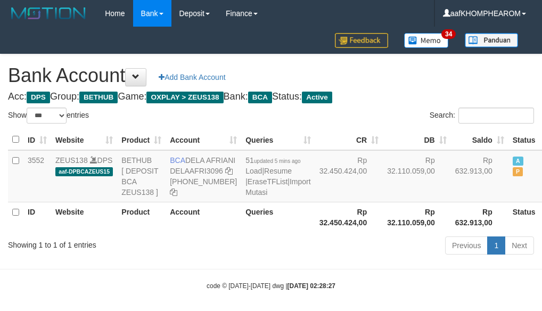
select select "***"
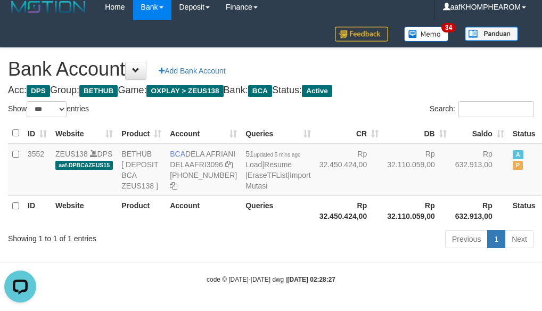
click at [444, 59] on h1 "Bank Account Add Bank Account" at bounding box center [271, 69] width 526 height 21
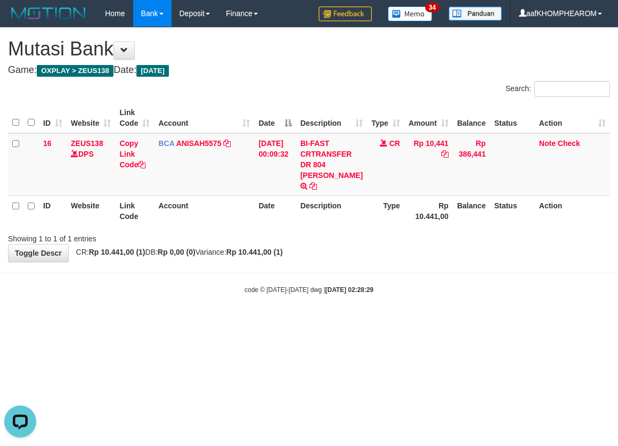
click at [441, 321] on html "Toggle navigation Home Bank Account List Mutasi Bank Search Sync Note Mutasi De…" at bounding box center [309, 160] width 618 height 321
click at [436, 321] on html "Toggle navigation Home Bank Account List Mutasi Bank Search Sync Note Mutasi De…" at bounding box center [309, 160] width 618 height 321
drag, startPoint x: 0, startPoint y: 0, endPoint x: 429, endPoint y: 352, distance: 555.4
click at [429, 321] on html "Toggle navigation Home Bank Account List Mutasi Bank Search Sync Note Mutasi De…" at bounding box center [309, 160] width 618 height 321
click at [427, 321] on html "Toggle navigation Home Bank Account List Mutasi Bank Search Sync Note Mutasi De…" at bounding box center [309, 160] width 618 height 321
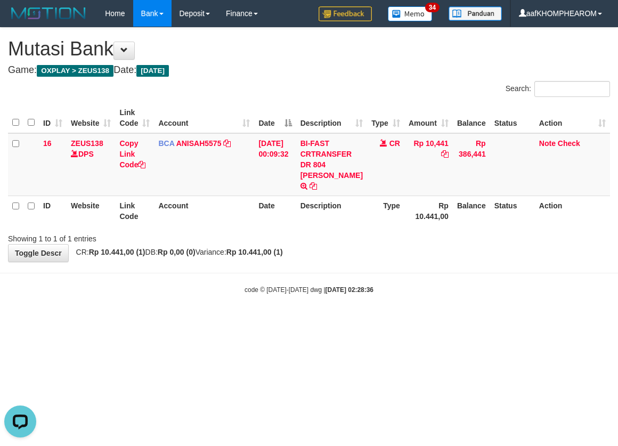
click at [425, 321] on html "Toggle navigation Home Bank Account List Mutasi Bank Search Sync Note Mutasi De…" at bounding box center [309, 160] width 618 height 321
click at [427, 321] on html "Toggle navigation Home Bank Account List Mutasi Bank Search Sync Note Mutasi De…" at bounding box center [309, 160] width 618 height 321
click at [419, 321] on html "Toggle navigation Home Bank Account List Mutasi Bank Search Sync Note Mutasi De…" at bounding box center [309, 160] width 618 height 321
click at [506, 321] on html "Toggle navigation Home Bank Account List Mutasi Bank Search Sync Note Mutasi De…" at bounding box center [309, 160] width 618 height 321
click at [493, 321] on html "Toggle navigation Home Bank Account List Mutasi Bank Search Sync Note Mutasi De…" at bounding box center [309, 160] width 618 height 321
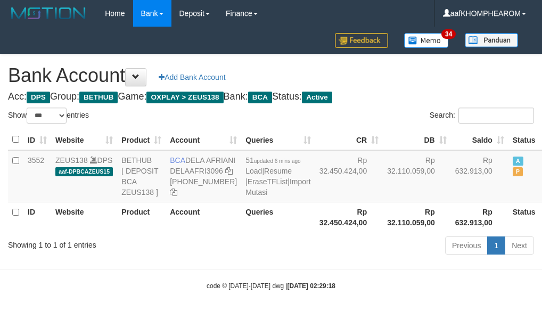
select select "***"
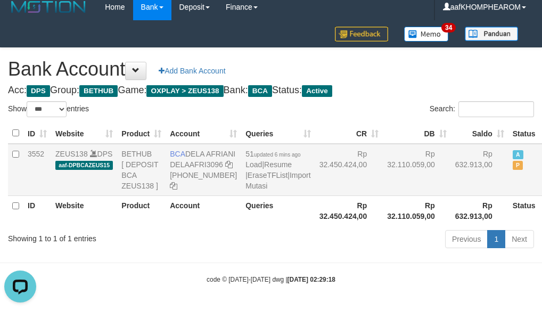
drag, startPoint x: 187, startPoint y: 140, endPoint x: 205, endPoint y: 147, distance: 18.7
click at [205, 147] on td "BCA DELA AFRIANI DELAAFRI3096 [PHONE_NUMBER]" at bounding box center [204, 170] width 76 height 52
copy td "DELA AFRIANI"
click at [447, 63] on h1 "Bank Account Add Bank Account" at bounding box center [271, 69] width 526 height 21
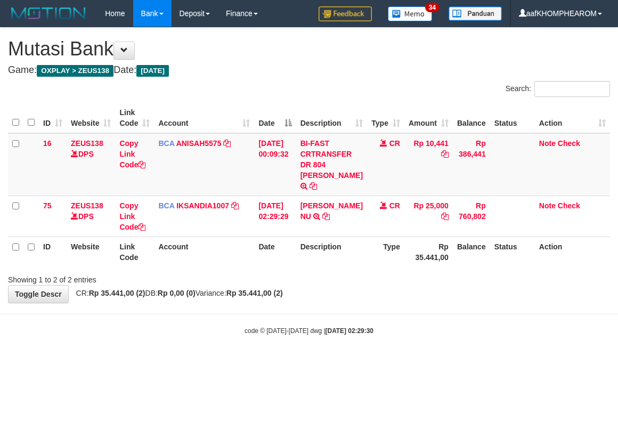
click at [431, 348] on body "Toggle navigation Home Bank Account List Mutasi Bank Search Sync Note Mutasi De…" at bounding box center [309, 181] width 618 height 362
click at [458, 362] on html "Toggle navigation Home Bank Account List Mutasi Bank Search Sync Note Mutasi De…" at bounding box center [309, 181] width 618 height 362
click at [437, 362] on html "Toggle navigation Home Bank Account List Mutasi Bank Search Sync Note Mutasi De…" at bounding box center [309, 181] width 618 height 362
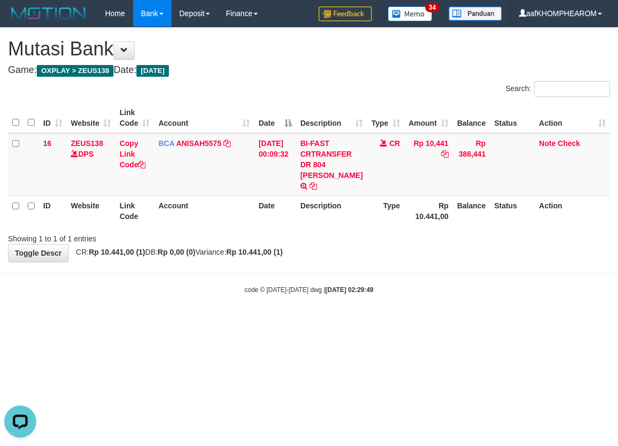
click at [396, 321] on html "Toggle navigation Home Bank Account List Mutasi Bank Search Sync Note Mutasi De…" at bounding box center [309, 160] width 618 height 321
click at [398, 321] on html "Toggle navigation Home Bank Account List Mutasi Bank Search Sync Note Mutasi De…" at bounding box center [309, 160] width 618 height 321
click at [444, 321] on html "Toggle navigation Home Bank Account List Mutasi Bank Search Sync Note Mutasi De…" at bounding box center [309, 160] width 618 height 321
click at [434, 321] on html "Toggle navigation Home Bank Account List Mutasi Bank Search Sync Note Mutasi De…" at bounding box center [309, 160] width 618 height 321
drag, startPoint x: 137, startPoint y: 378, endPoint x: 346, endPoint y: 371, distance: 209.5
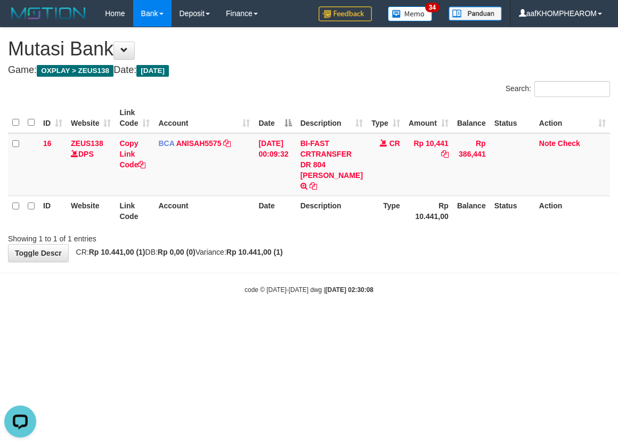
click at [139, 321] on html "Toggle navigation Home Bank Account List Mutasi Bank Search Sync Note Mutasi De…" at bounding box center [309, 160] width 618 height 321
click at [382, 321] on html "Toggle navigation Home Bank Account List Mutasi Bank Search Sync Note Mutasi De…" at bounding box center [309, 160] width 618 height 321
click at [410, 321] on html "Toggle navigation Home Bank Account List Mutasi Bank Search Sync Note Mutasi De…" at bounding box center [309, 160] width 618 height 321
drag, startPoint x: 390, startPoint y: 350, endPoint x: 397, endPoint y: 348, distance: 7.1
click at [391, 321] on html "Toggle navigation Home Bank Account List Mutasi Bank Search Sync Note Mutasi De…" at bounding box center [309, 160] width 618 height 321
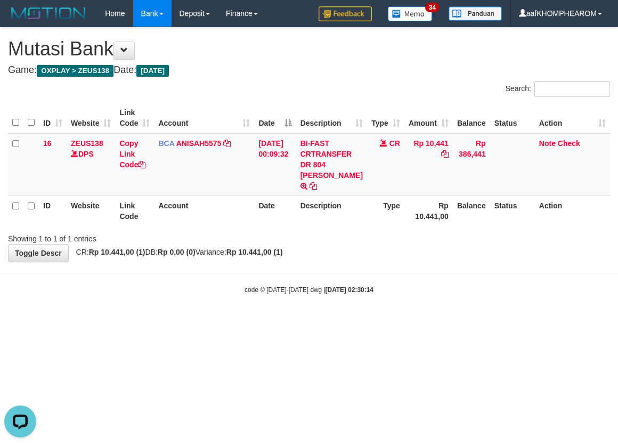
drag, startPoint x: 406, startPoint y: 347, endPoint x: 420, endPoint y: 331, distance: 21.2
click at [410, 321] on html "Toggle navigation Home Bank Account List Mutasi Bank Search Sync Note Mutasi De…" at bounding box center [309, 160] width 618 height 321
click at [422, 321] on html "Toggle navigation Home Bank Account List Mutasi Bank Search Sync Note Mutasi De…" at bounding box center [309, 160] width 618 height 321
drag, startPoint x: 387, startPoint y: 366, endPoint x: 402, endPoint y: 375, distance: 17.6
click at [387, 321] on html "Toggle navigation Home Bank Account List Mutasi Bank Search Sync Note Mutasi De…" at bounding box center [309, 160] width 618 height 321
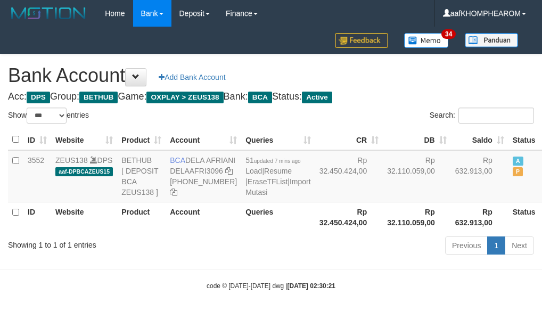
select select "***"
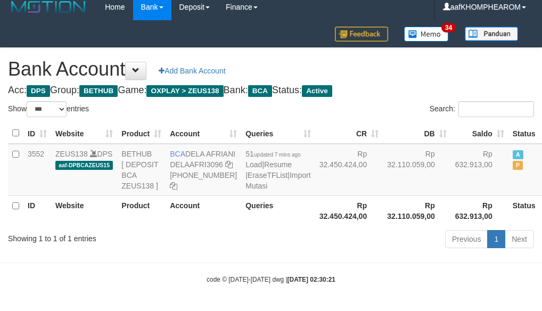
click at [444, 64] on h1 "Bank Account Add Bank Account" at bounding box center [271, 69] width 526 height 21
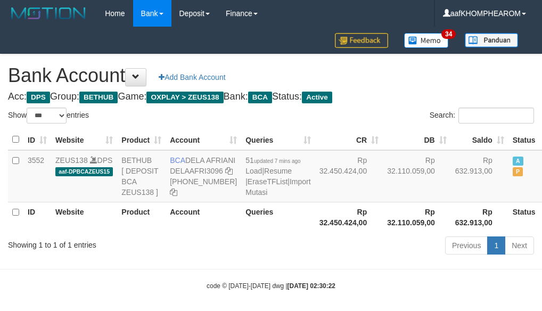
select select "***"
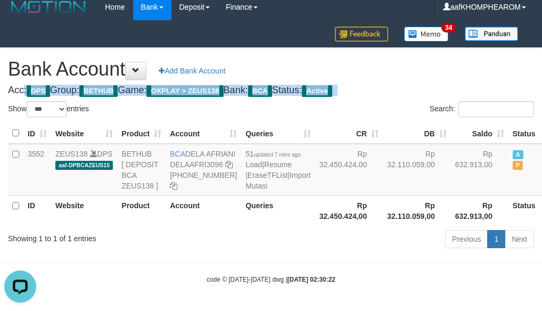
click at [434, 66] on div "Bank Account Add Bank Account Acc: DPS Group: BETHUB Game: OXPLAY > ZEUS138 Ban…" at bounding box center [271, 150] width 542 height 204
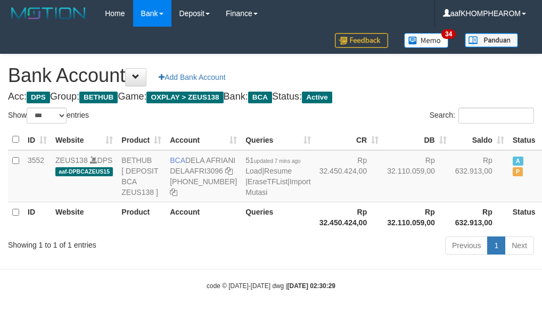
select select "***"
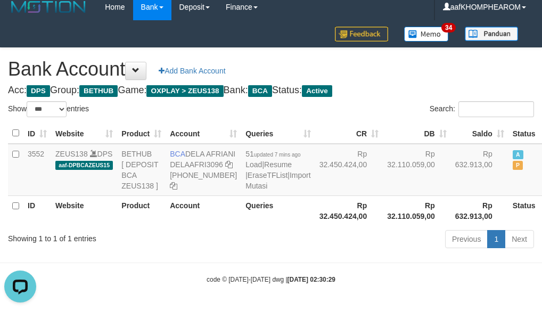
click at [412, 59] on h1 "Bank Account Add Bank Account" at bounding box center [271, 69] width 526 height 21
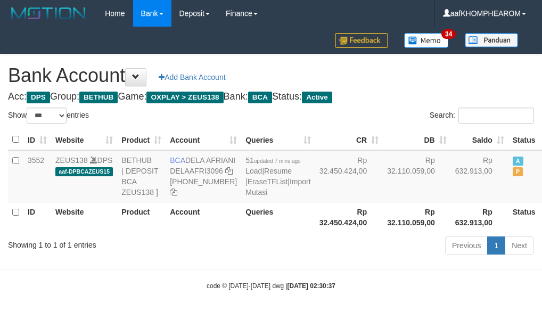
select select "***"
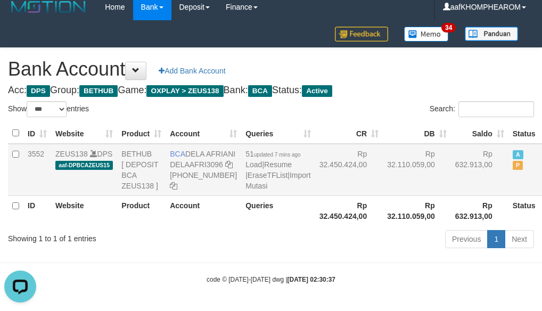
drag, startPoint x: 169, startPoint y: 141, endPoint x: 210, endPoint y: 150, distance: 41.4
click at [210, 150] on td "BCA DELA AFRIANI DELAAFRI3096 869-245-8639" at bounding box center [204, 170] width 76 height 52
copy td "BCA DELA AFRIANI"
click at [417, 60] on h1 "Bank Account Add Bank Account" at bounding box center [271, 69] width 526 height 21
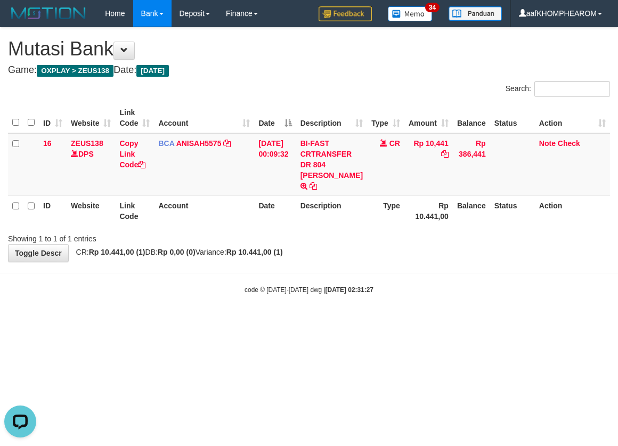
click at [450, 321] on html "Toggle navigation Home Bank Account List Mutasi Bank Search Sync Note Mutasi De…" at bounding box center [309, 160] width 618 height 321
click at [447, 321] on html "Toggle navigation Home Bank Account List Mutasi Bank Search Sync Note Mutasi De…" at bounding box center [309, 160] width 618 height 321
drag, startPoint x: 423, startPoint y: 314, endPoint x: 419, endPoint y: 322, distance: 8.1
click at [420, 321] on html "Toggle navigation Home Bank Account List Mutasi Bank Search Sync Note Mutasi De…" at bounding box center [309, 160] width 618 height 321
click at [421, 321] on html "Toggle navigation Home Bank Account List Mutasi Bank Search Sync Note Mutasi De…" at bounding box center [309, 160] width 618 height 321
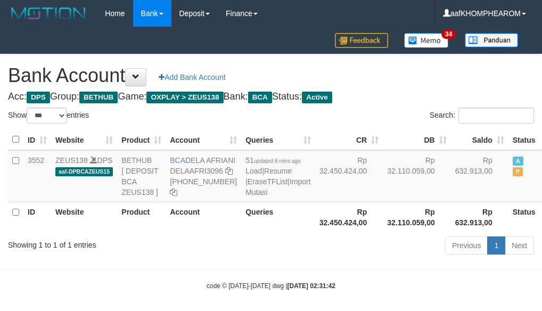
select select "***"
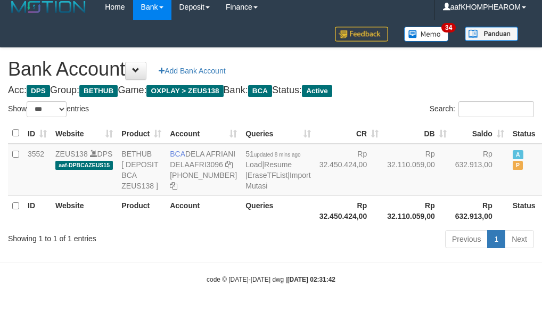
click at [438, 85] on h4 "Acc: DPS Group: BETHUB Game: OXPLAY > ZEUS138 Bank: BCA Status: Active" at bounding box center [271, 90] width 526 height 11
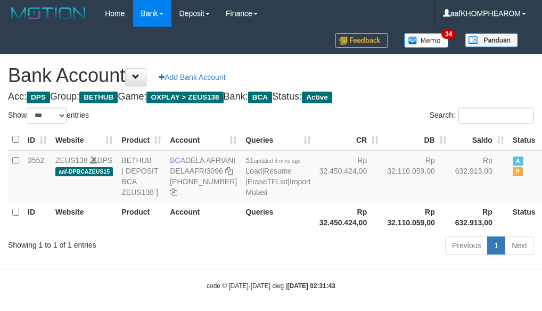
select select "***"
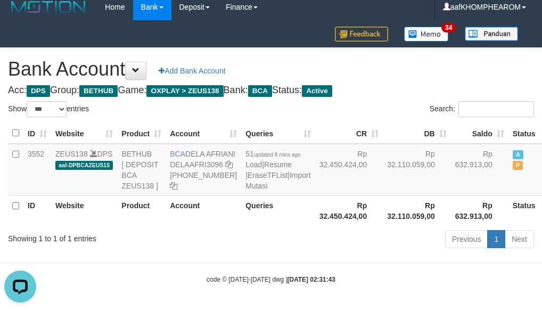
click at [434, 63] on h1 "Bank Account Add Bank Account" at bounding box center [271, 69] width 526 height 21
click at [444, 64] on h1 "Bank Account Add Bank Account" at bounding box center [271, 69] width 526 height 21
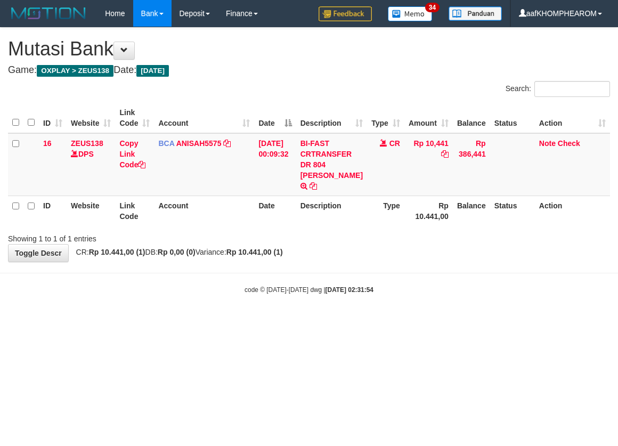
drag, startPoint x: 0, startPoint y: 0, endPoint x: 426, endPoint y: 349, distance: 550.9
click at [426, 321] on html "Toggle navigation Home Bank Account List Mutasi Bank Search Sync Note Mutasi De…" at bounding box center [309, 160] width 618 height 321
drag, startPoint x: 434, startPoint y: 367, endPoint x: 441, endPoint y: 364, distance: 7.6
click at [434, 321] on html "Toggle navigation Home Bank Account List Mutasi Bank Search Sync Note Mutasi De…" at bounding box center [309, 160] width 618 height 321
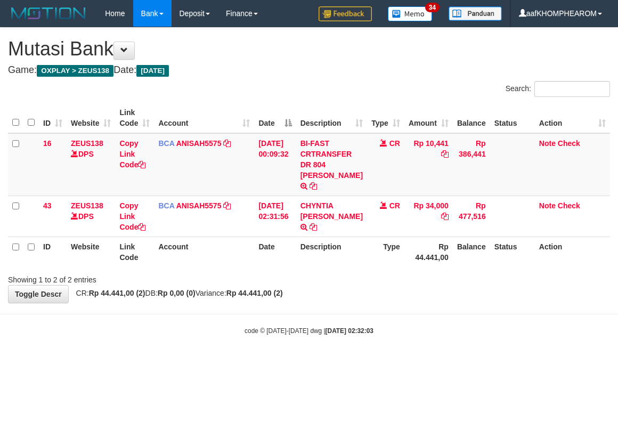
click at [434, 362] on html "Toggle navigation Home Bank Account List Mutasi Bank Search Sync Note Mutasi De…" at bounding box center [309, 181] width 618 height 362
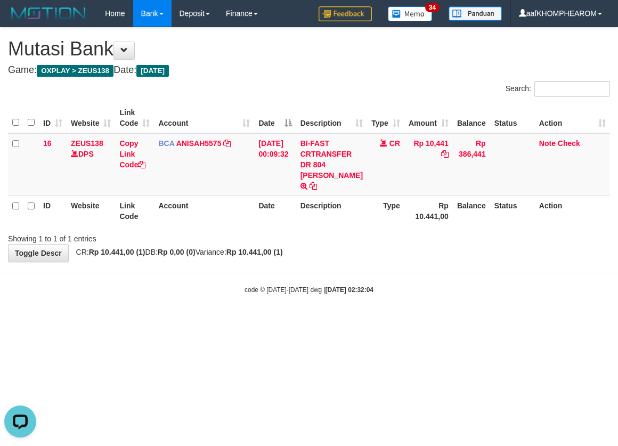
click at [383, 321] on html "Toggle navigation Home Bank Account List Mutasi Bank Search Sync Note Mutasi De…" at bounding box center [309, 160] width 618 height 321
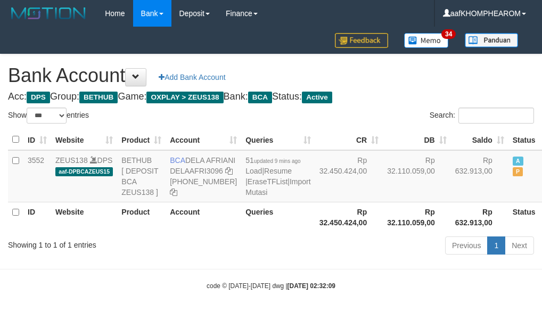
select select "***"
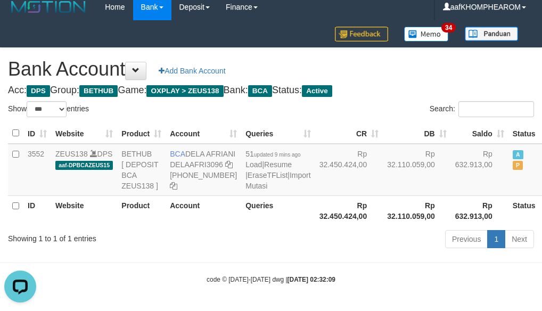
click at [438, 71] on div "Bank Account Add Bank Account Acc: DPS Group: BETHUB Game: OXPLAY > ZEUS138 Ban…" at bounding box center [271, 150] width 542 height 204
